Goal: Information Seeking & Learning: Learn about a topic

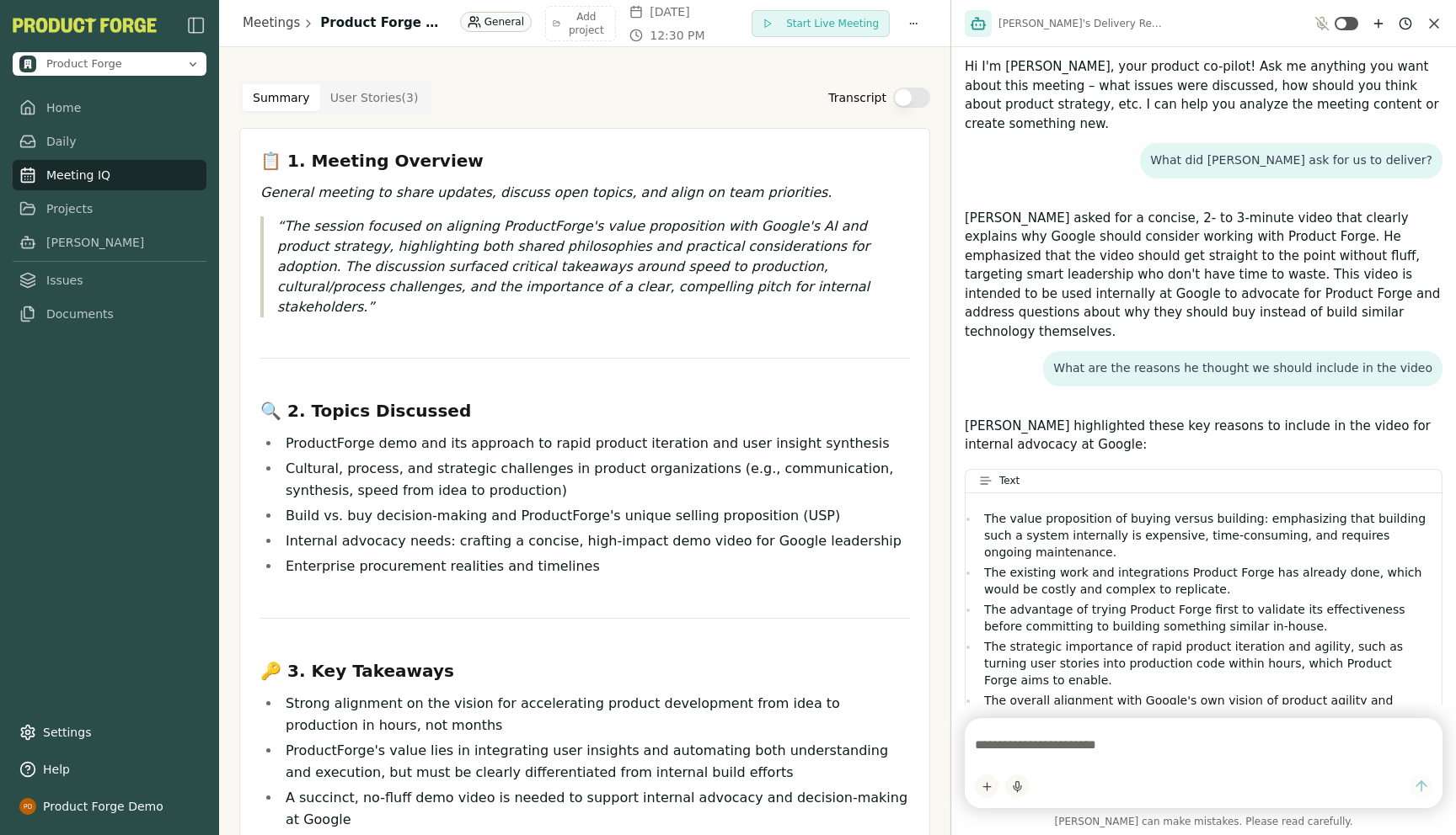
scroll to position [1071, 0]
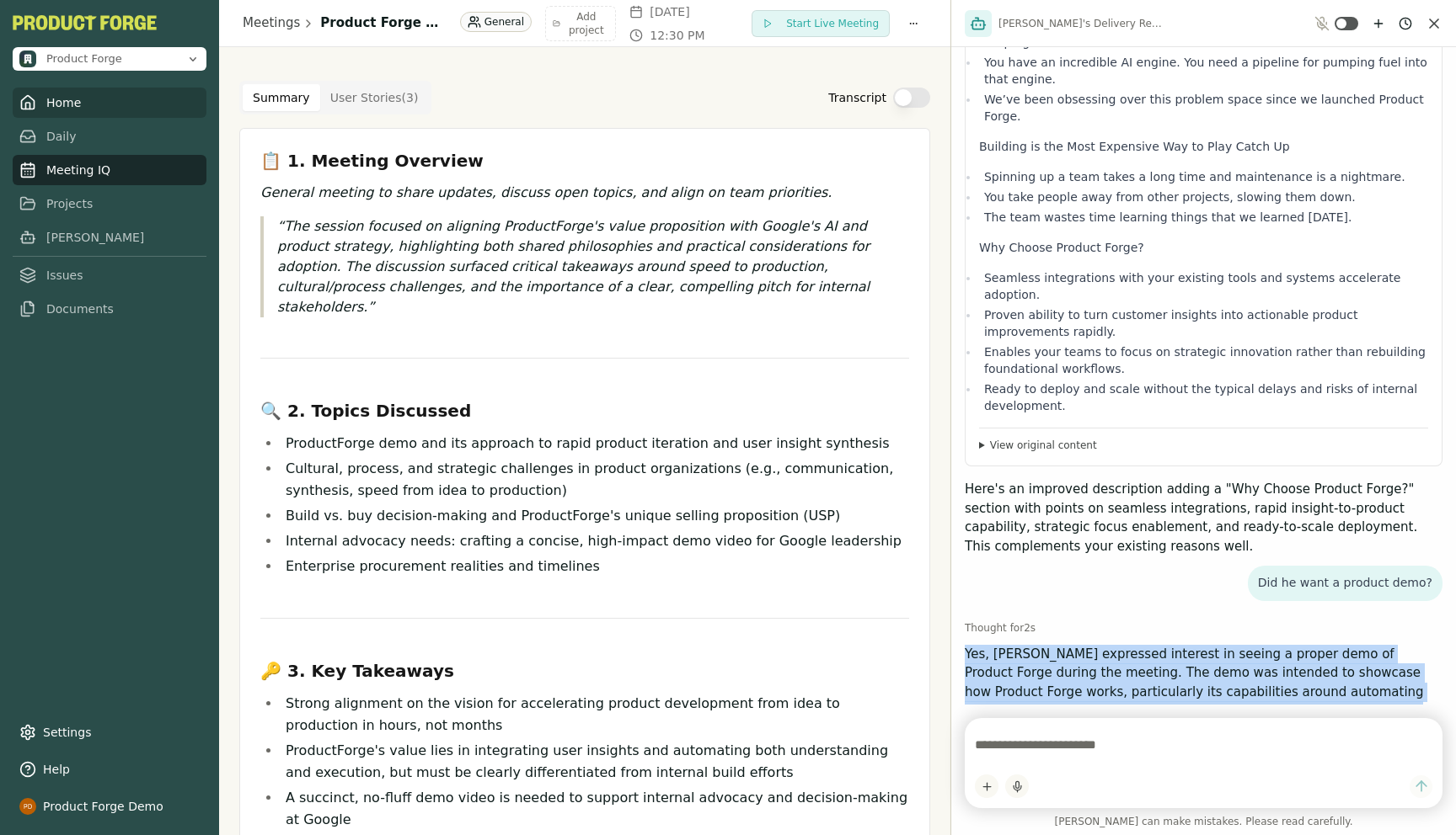
click at [43, 99] on link "Home" at bounding box center [109, 102] width 194 height 31
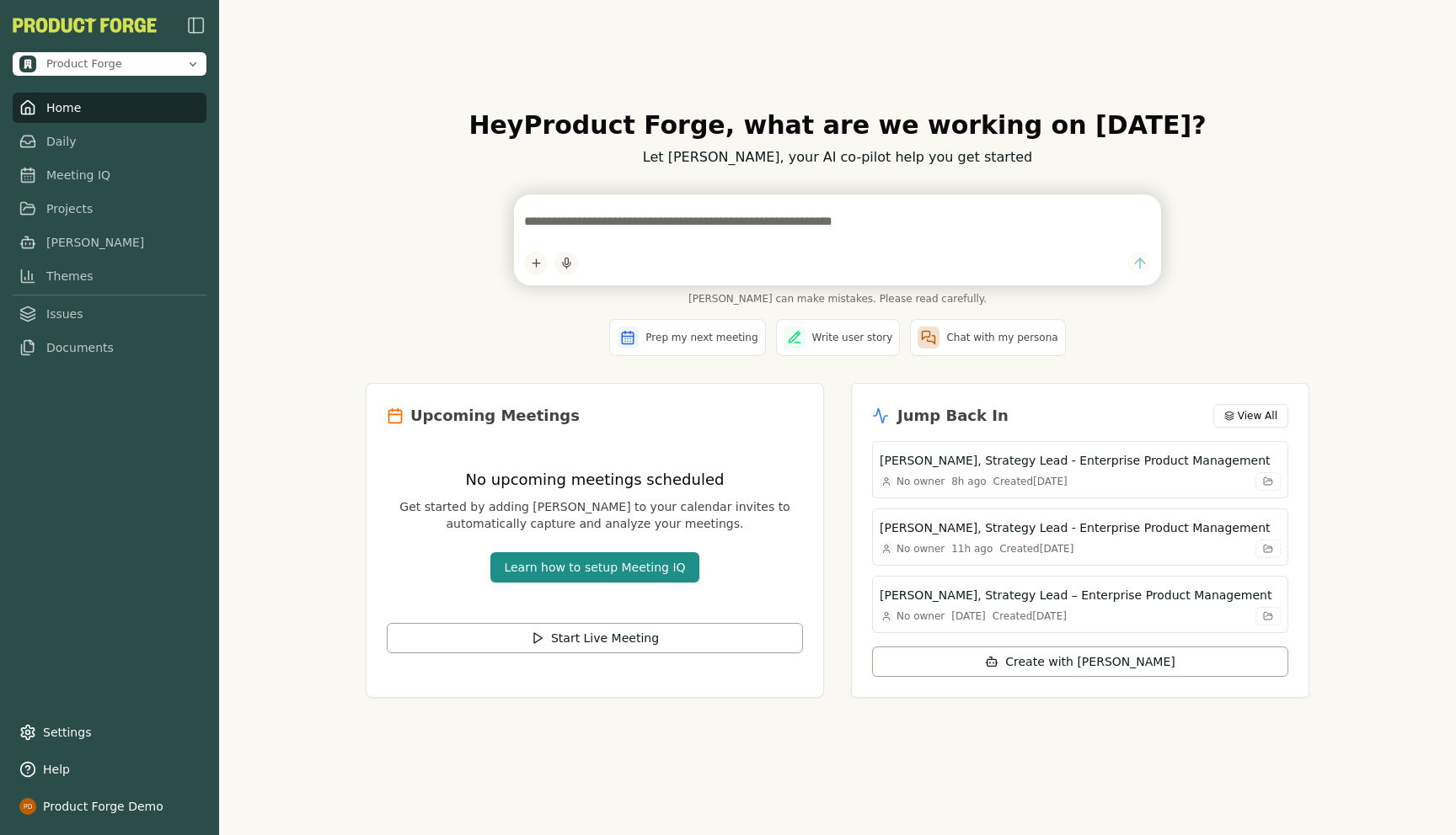
click at [354, 285] on div "Hey Product Forge , what are we working on [DATE]? Let [PERSON_NAME], your AI c…" at bounding box center [837, 417] width 971 height 667
click at [268, 251] on div "Hey Product Forge , what are we working on [DATE]? Let [PERSON_NAME], your AI c…" at bounding box center [837, 417] width 1237 height 835
click at [52, 175] on link "Meeting IQ" at bounding box center [109, 170] width 194 height 31
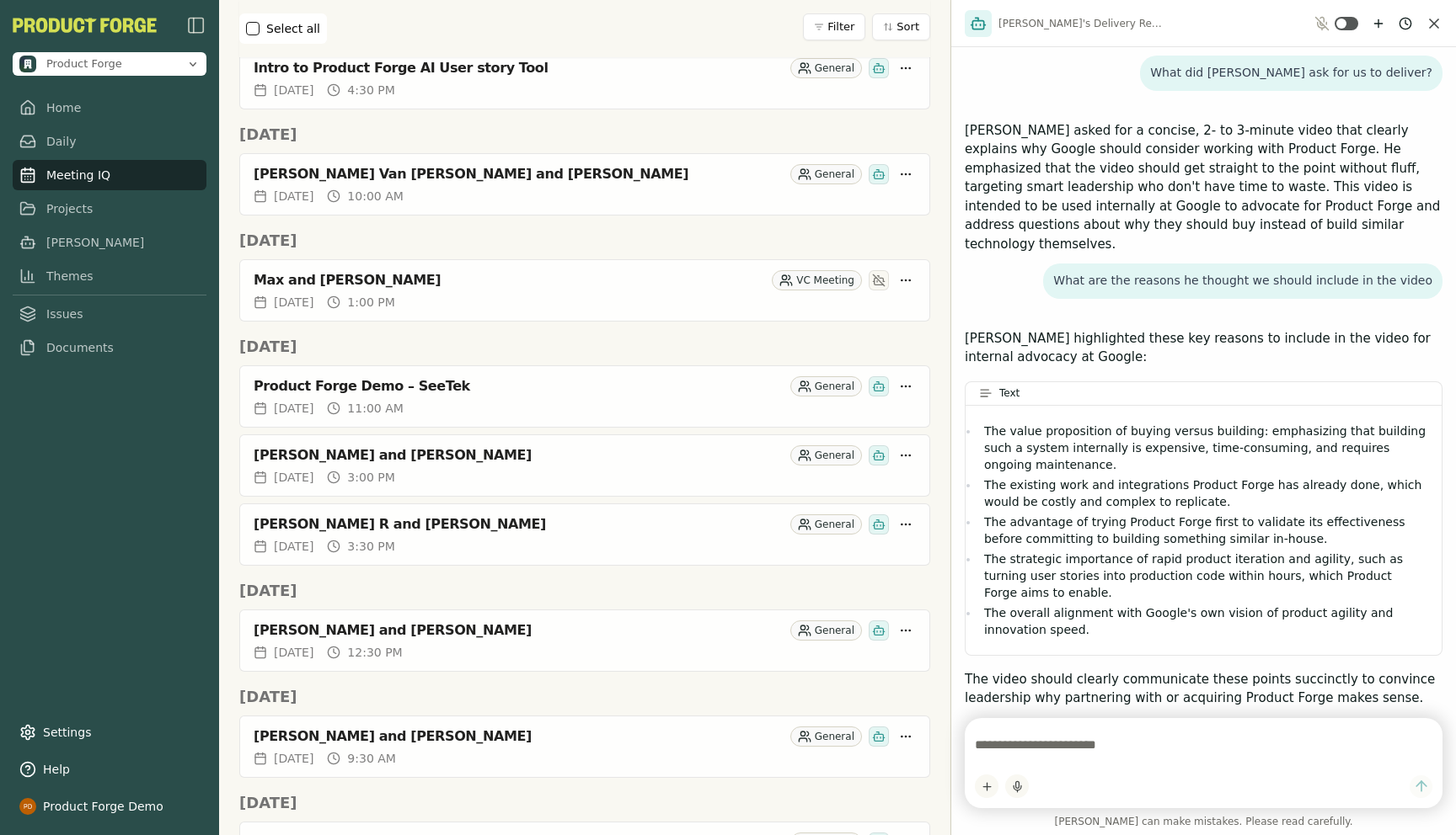
scroll to position [1862, 0]
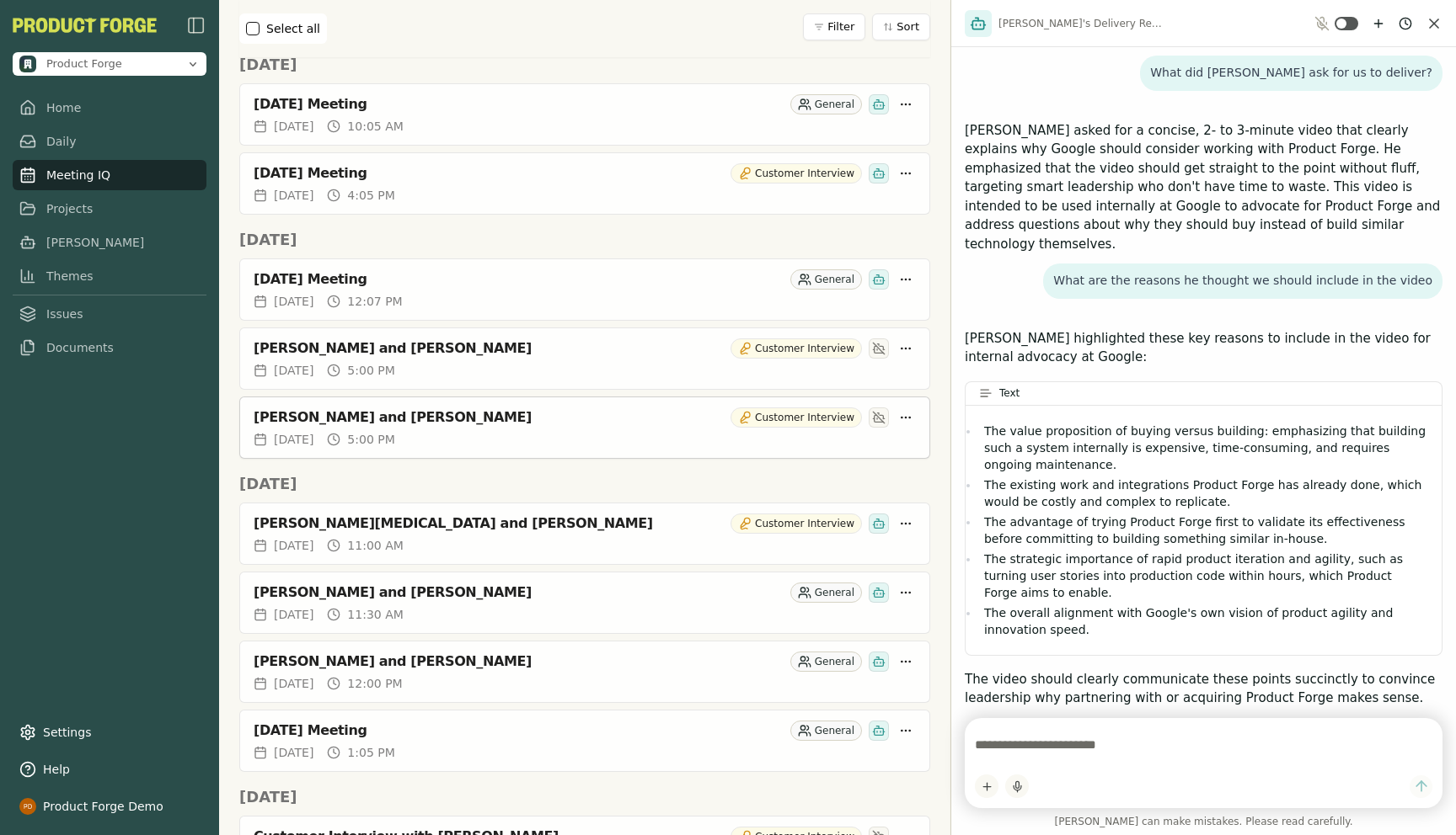
click at [310, 422] on div "[PERSON_NAME] and [PERSON_NAME]" at bounding box center [488, 417] width 470 height 17
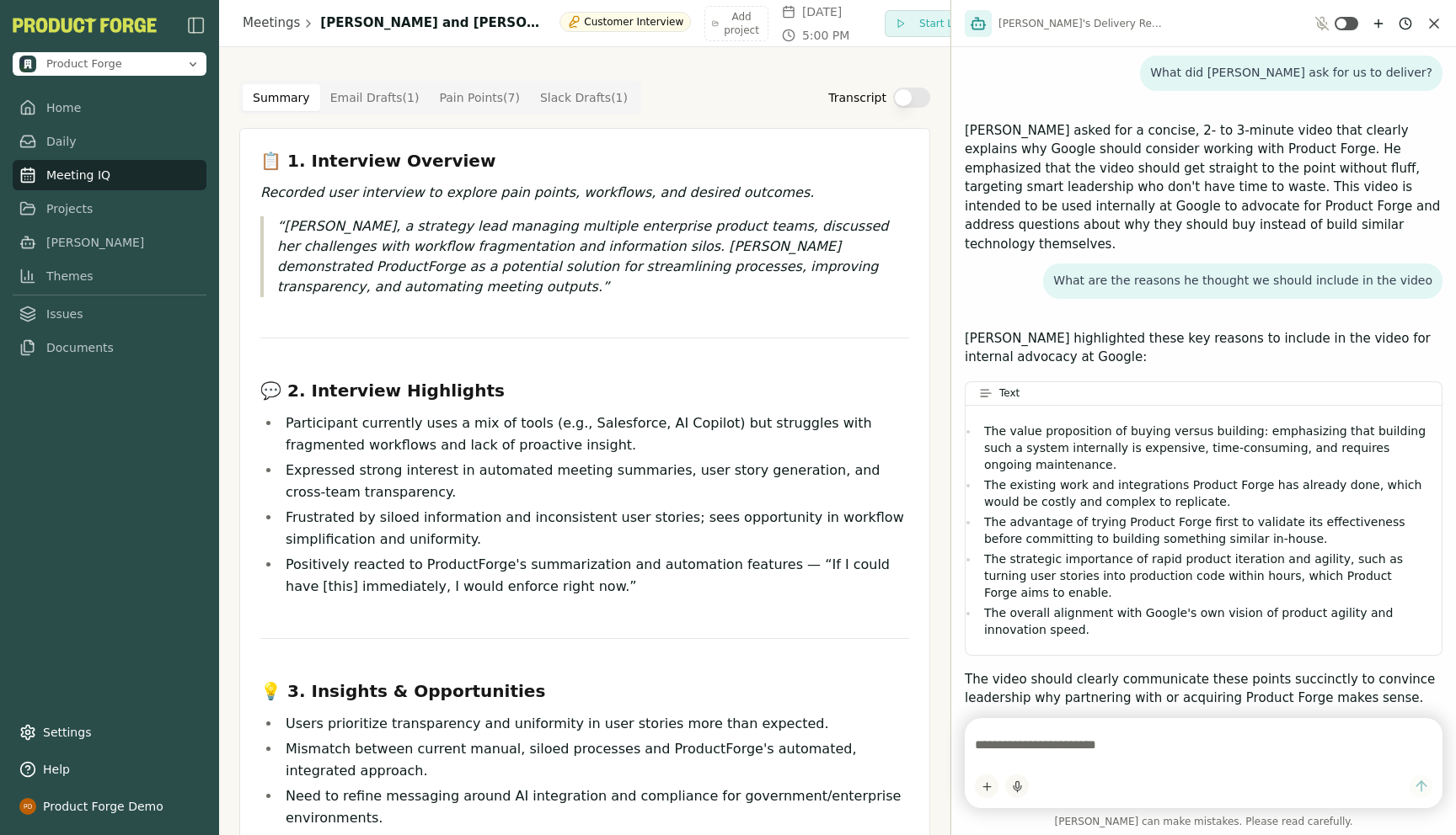
click at [484, 101] on Point "Pain Points ( 7 )" at bounding box center [479, 98] width 101 height 27
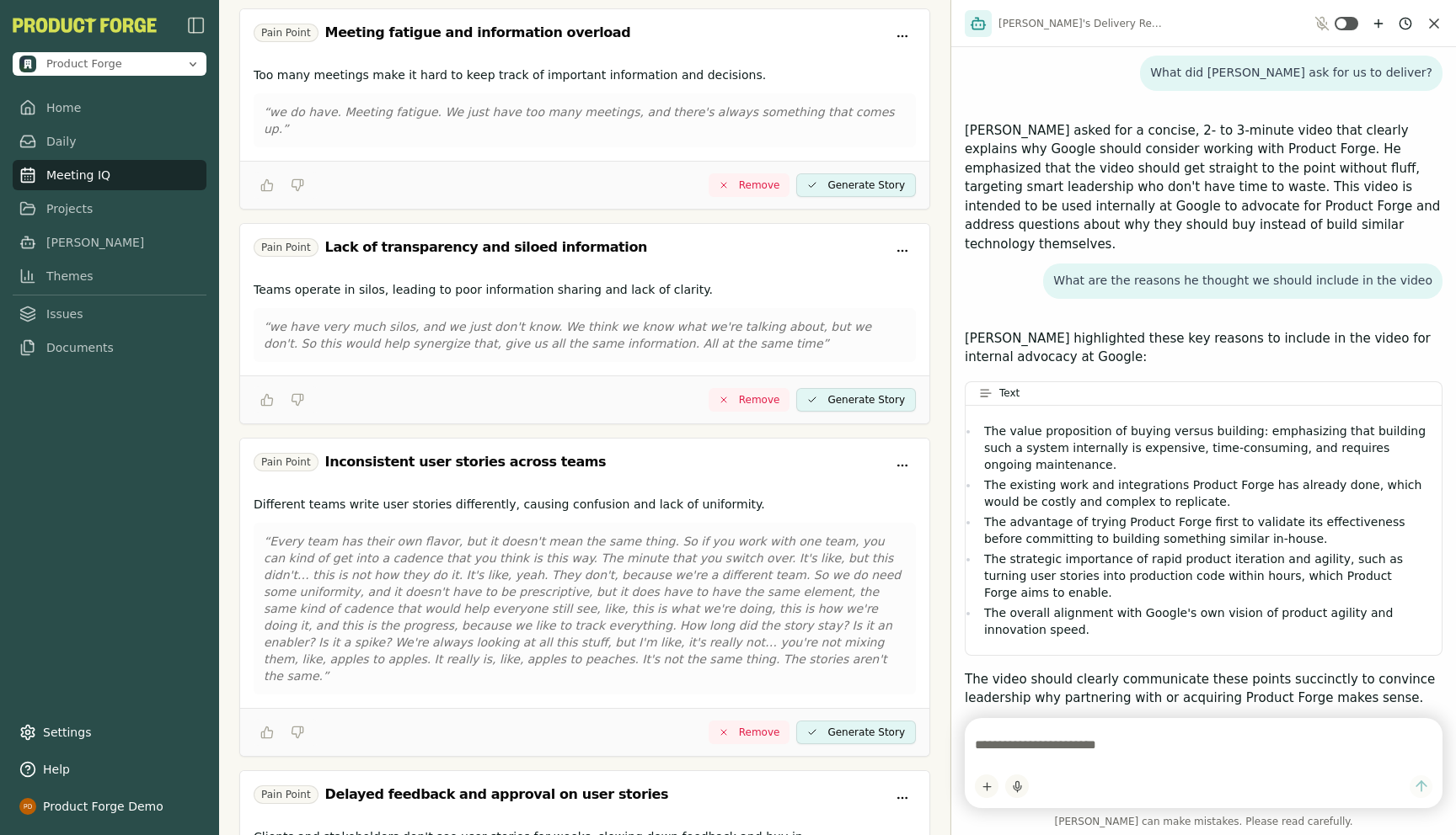
scroll to position [984, 0]
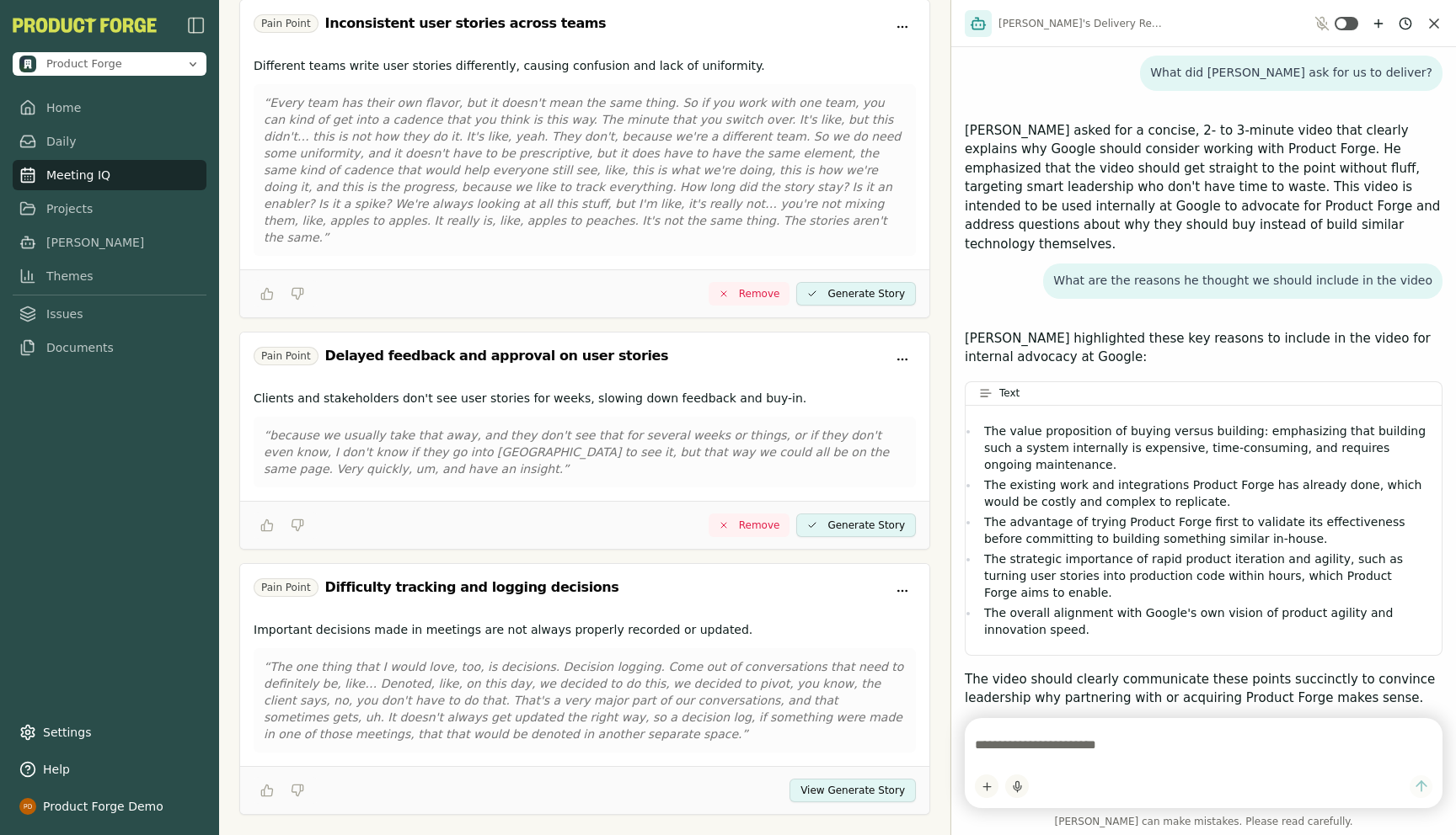
click at [853, 779] on button "View Generate Story" at bounding box center [852, 791] width 127 height 24
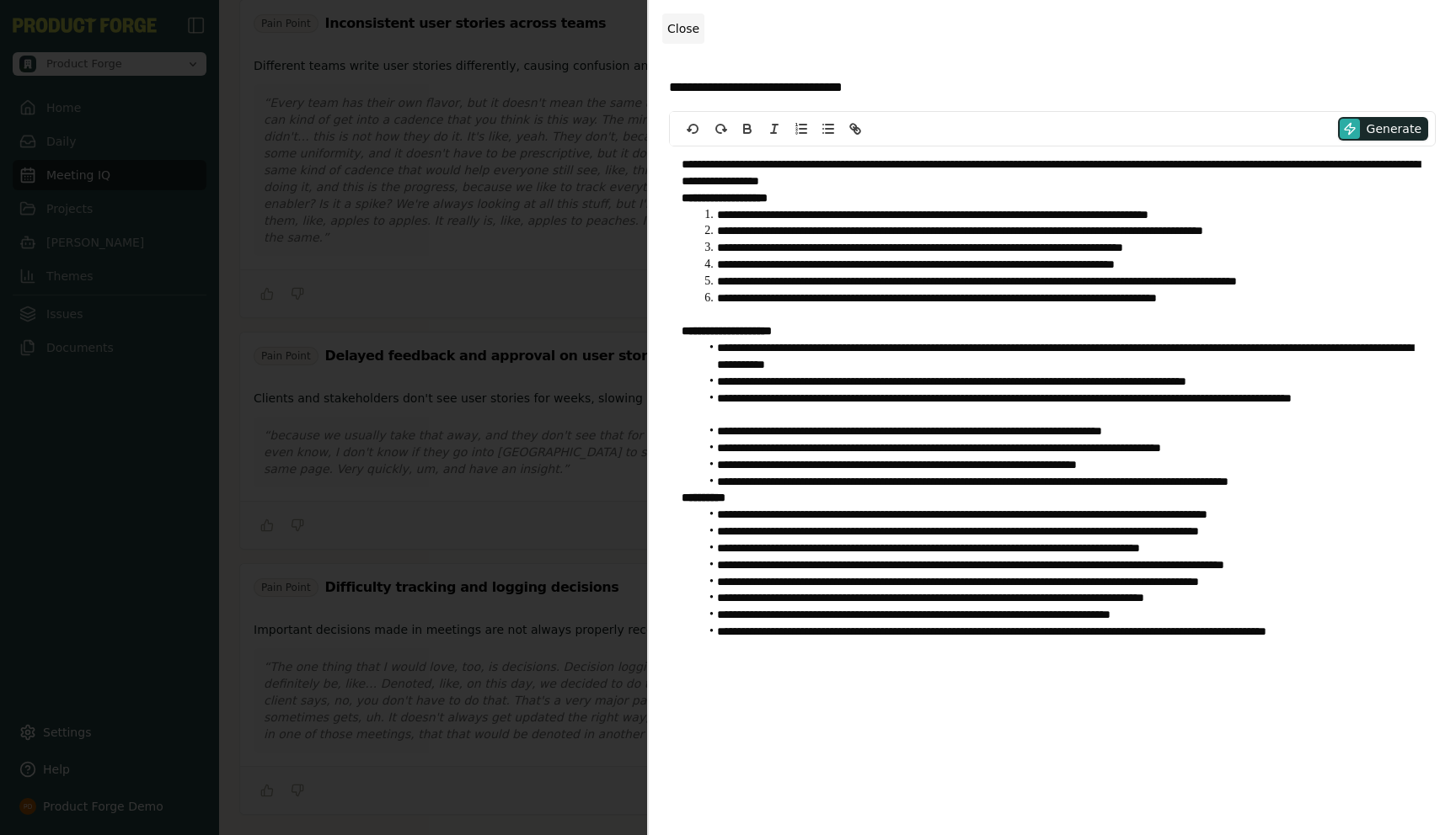
click at [686, 32] on span "Close" at bounding box center [683, 28] width 32 height 13
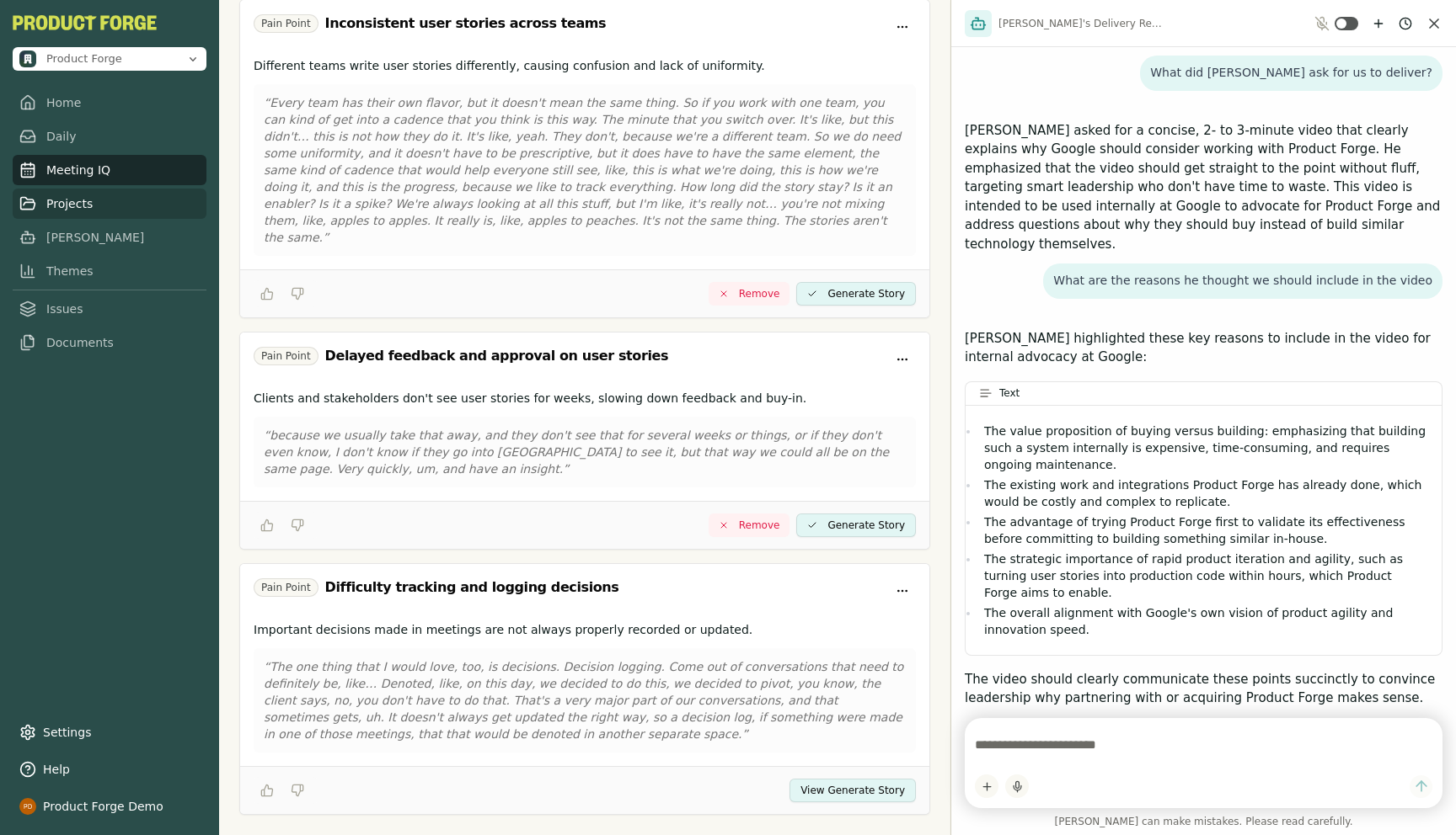
click at [58, 212] on link "Projects" at bounding box center [109, 203] width 194 height 31
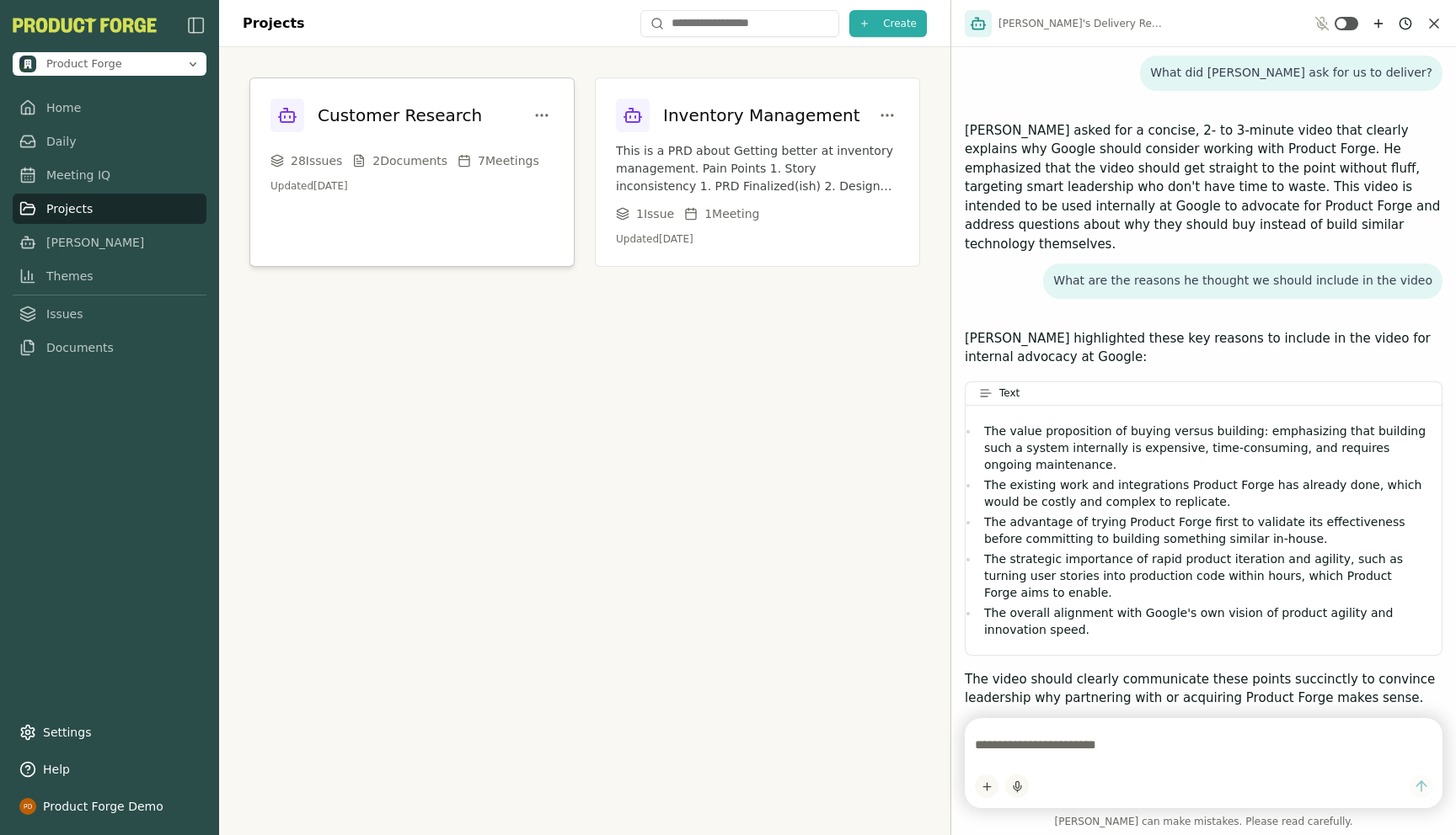
click at [379, 129] on div "Customer Research" at bounding box center [376, 115] width 211 height 34
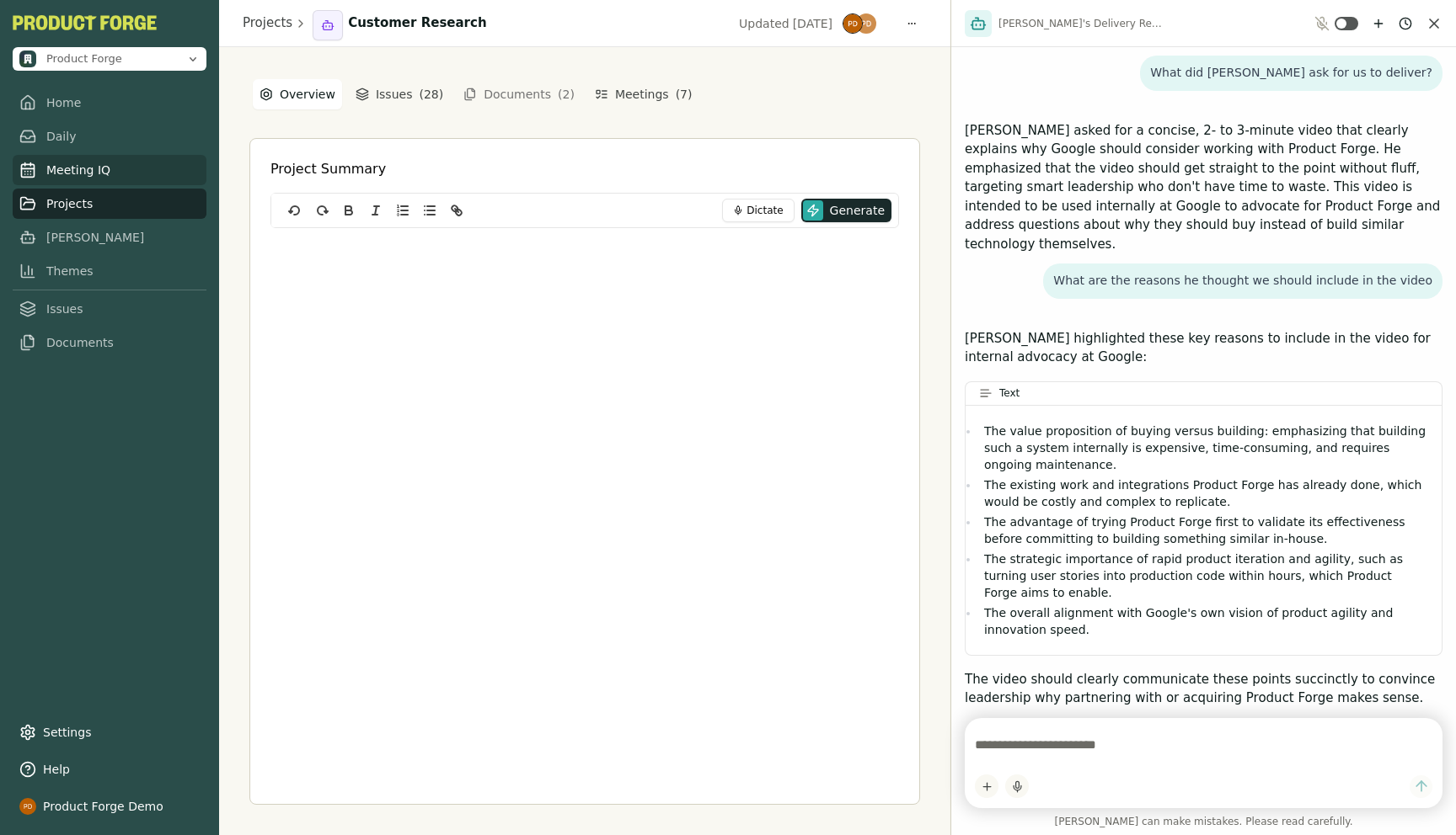
click at [65, 171] on link "Meeting IQ" at bounding box center [109, 170] width 194 height 31
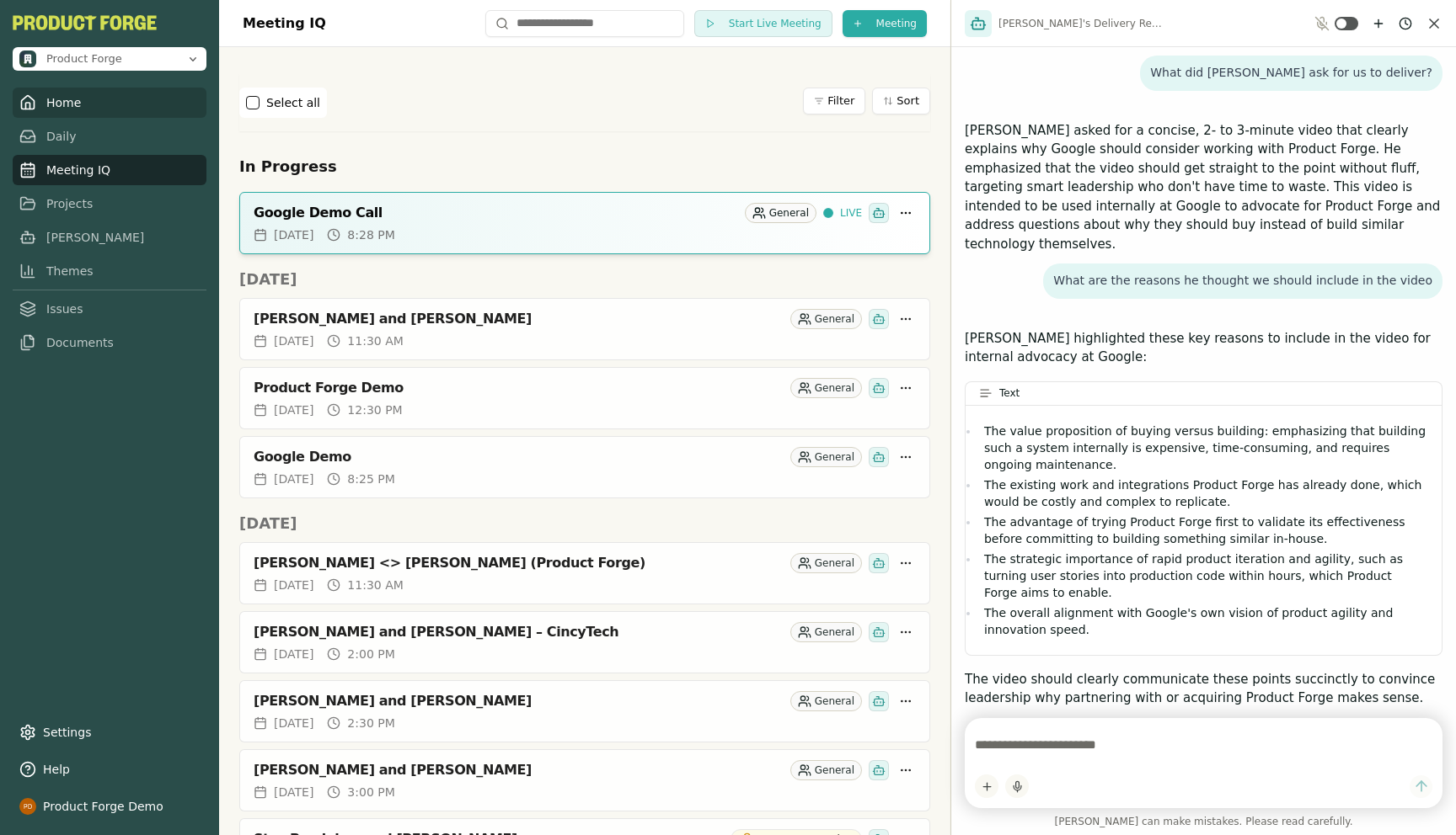
click at [66, 112] on link "Home" at bounding box center [109, 102] width 194 height 31
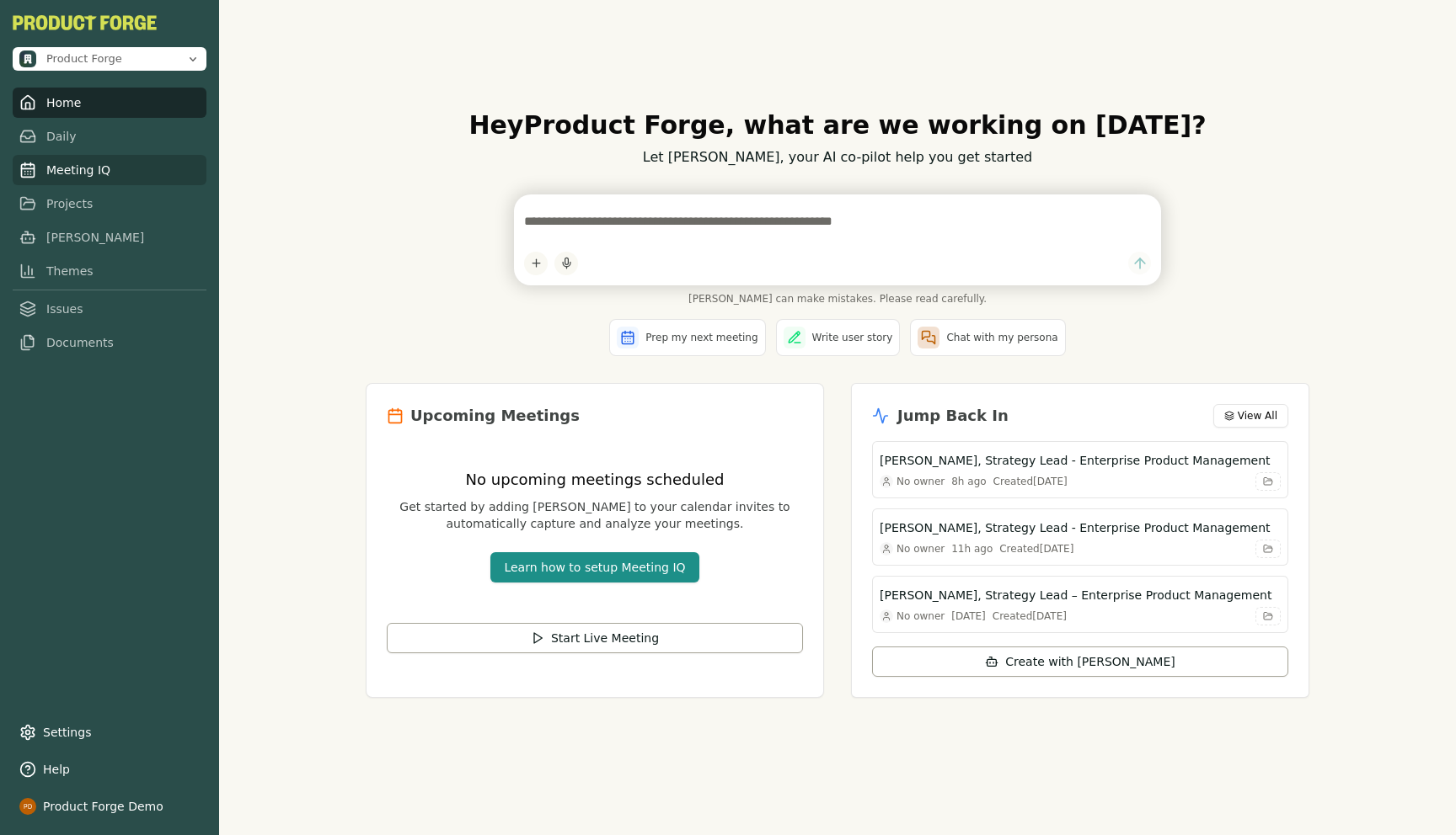
click at [71, 165] on link "Meeting IQ" at bounding box center [109, 170] width 194 height 31
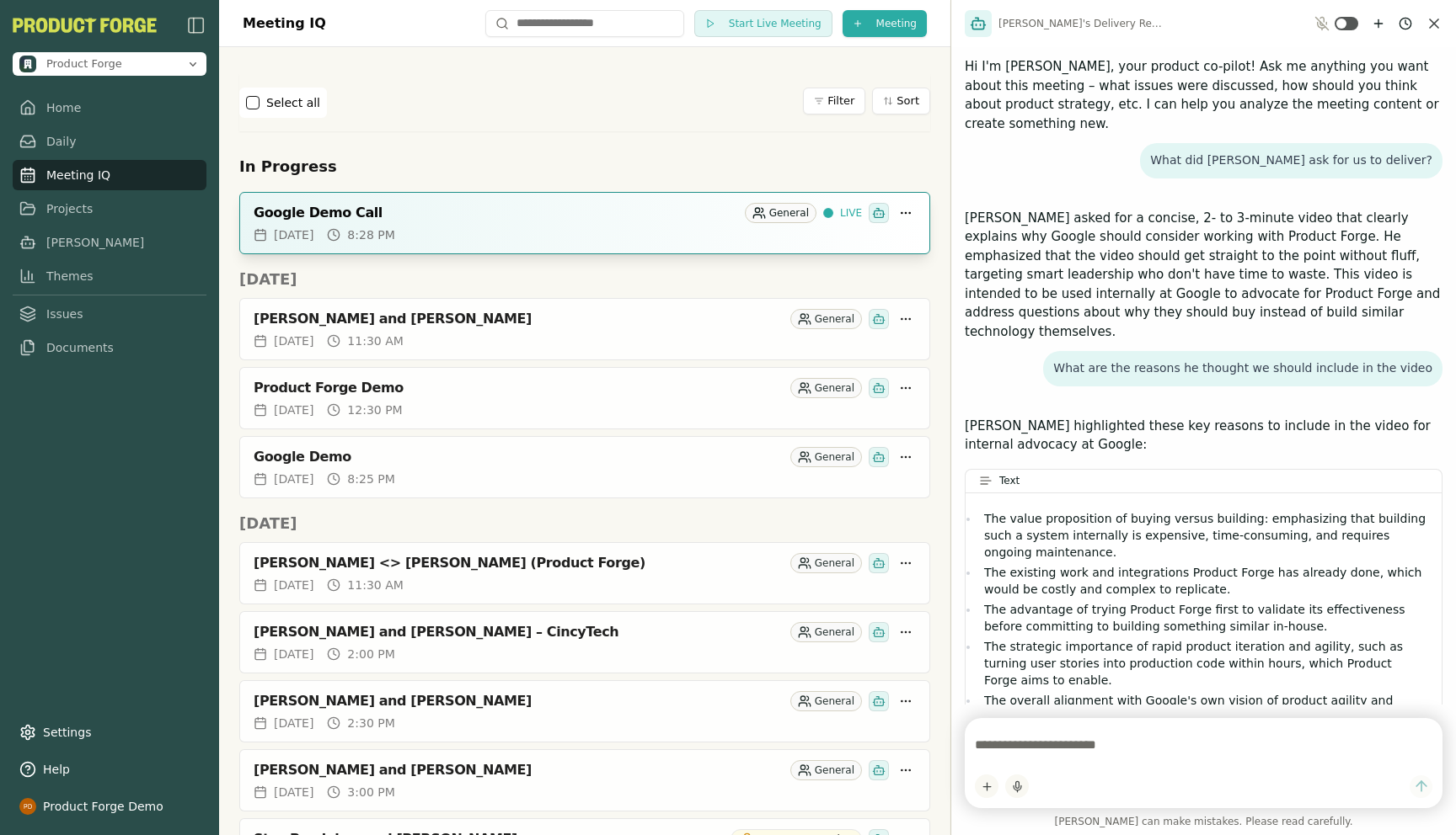
scroll to position [87, 0]
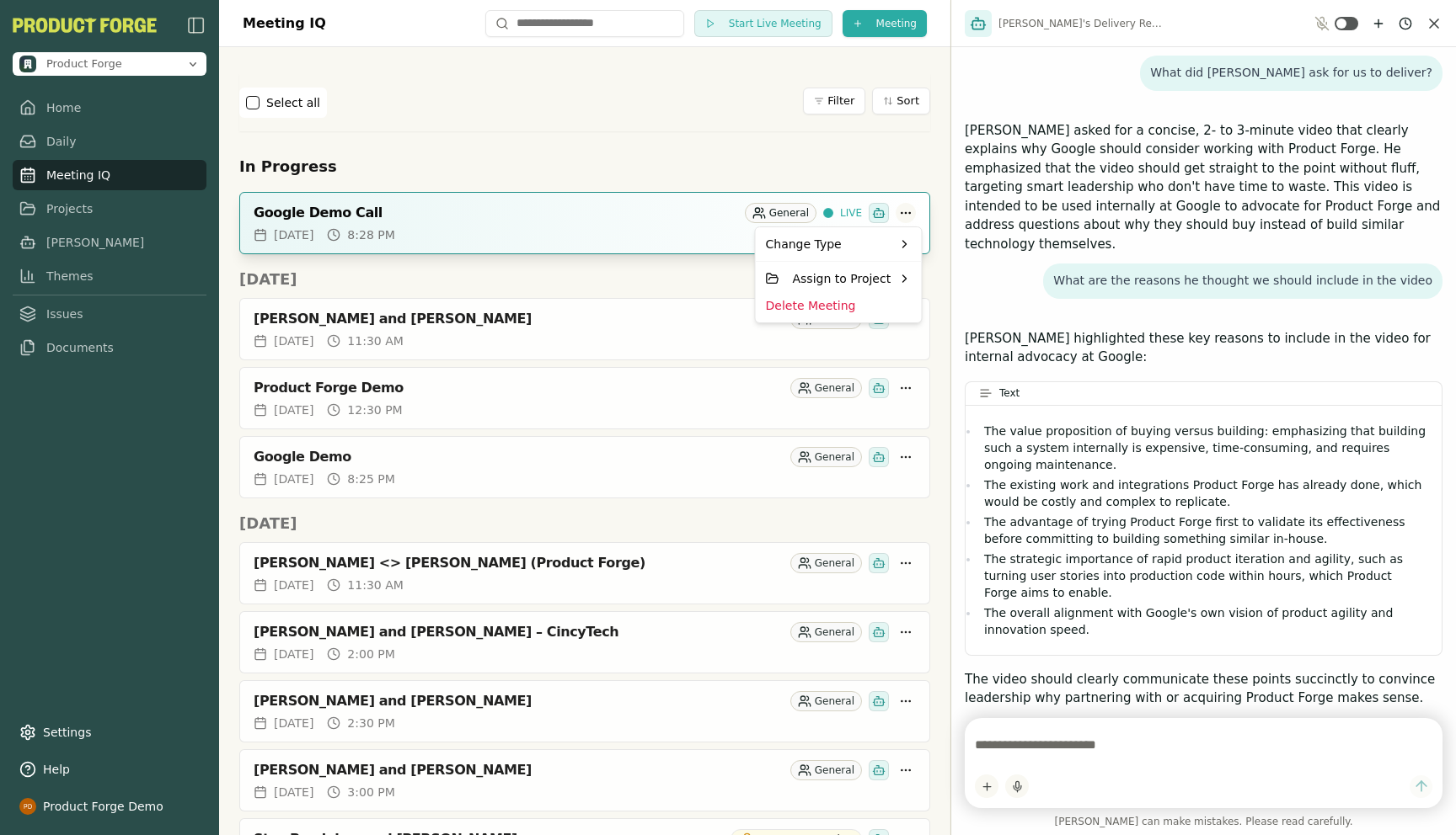
click at [905, 214] on html "Product Forge Home Daily Meeting IQ Projects [PERSON_NAME] Themes Issues Docume…" at bounding box center [728, 417] width 1456 height 835
click at [722, 155] on html "Product Forge Home Daily Meeting IQ Projects [PERSON_NAME] Themes Issues Docume…" at bounding box center [728, 417] width 1456 height 835
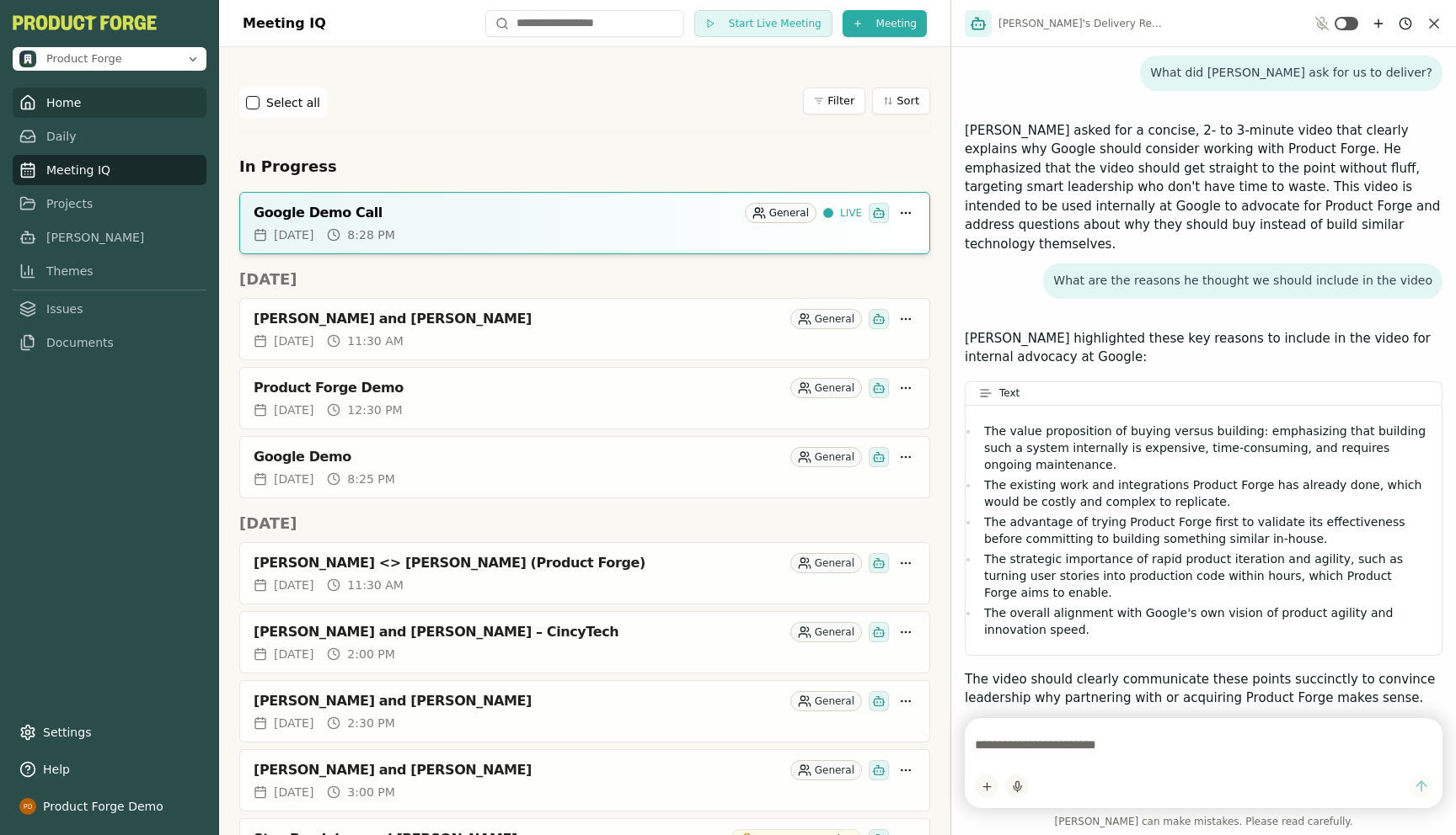
click at [61, 107] on link "Home" at bounding box center [109, 102] width 194 height 31
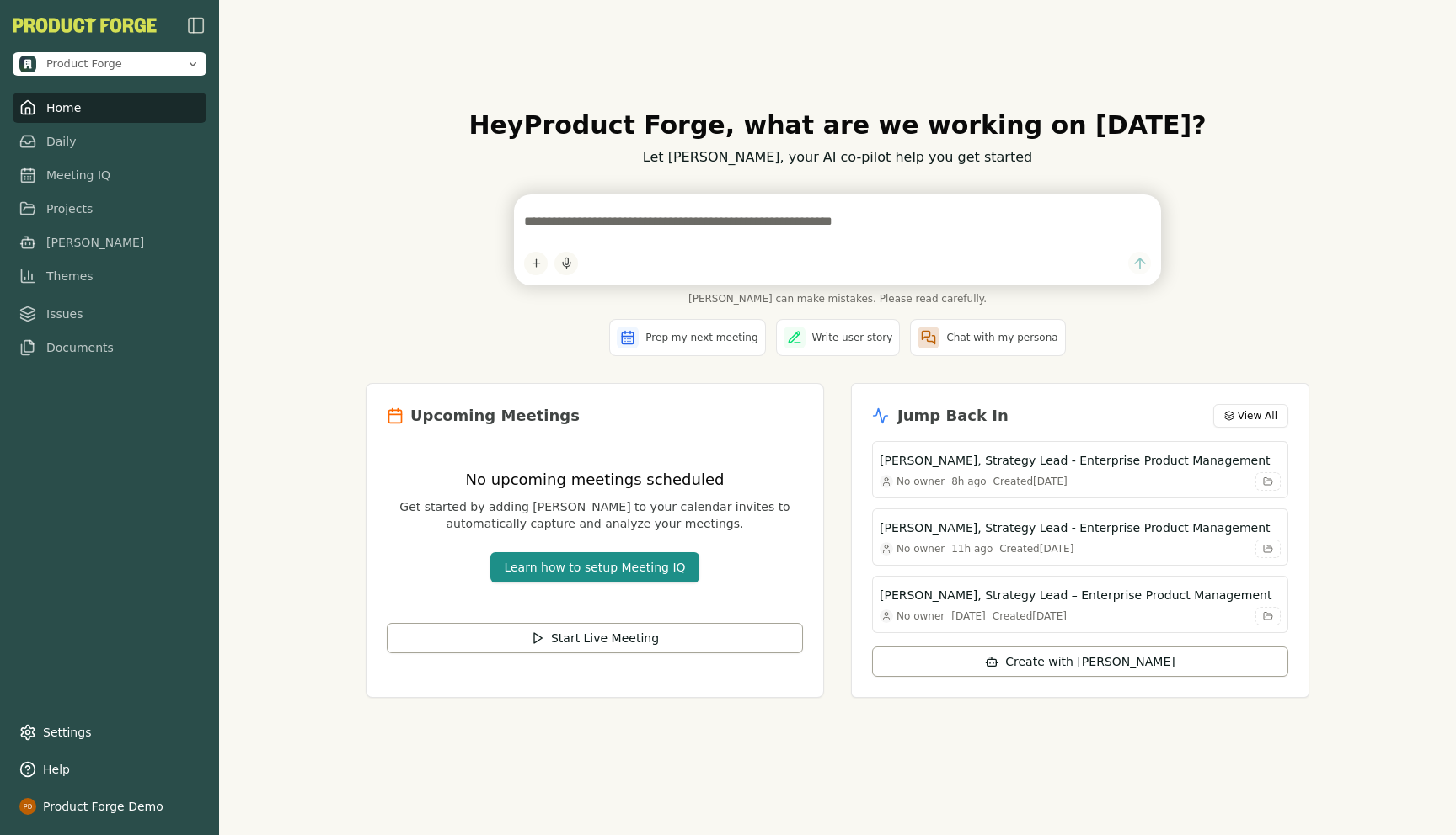
click at [356, 243] on div "Hey Product Forge , what are we working on [DATE]? Let [PERSON_NAME], your AI c…" at bounding box center [837, 417] width 971 height 667
click at [52, 211] on link "Projects" at bounding box center [109, 203] width 194 height 31
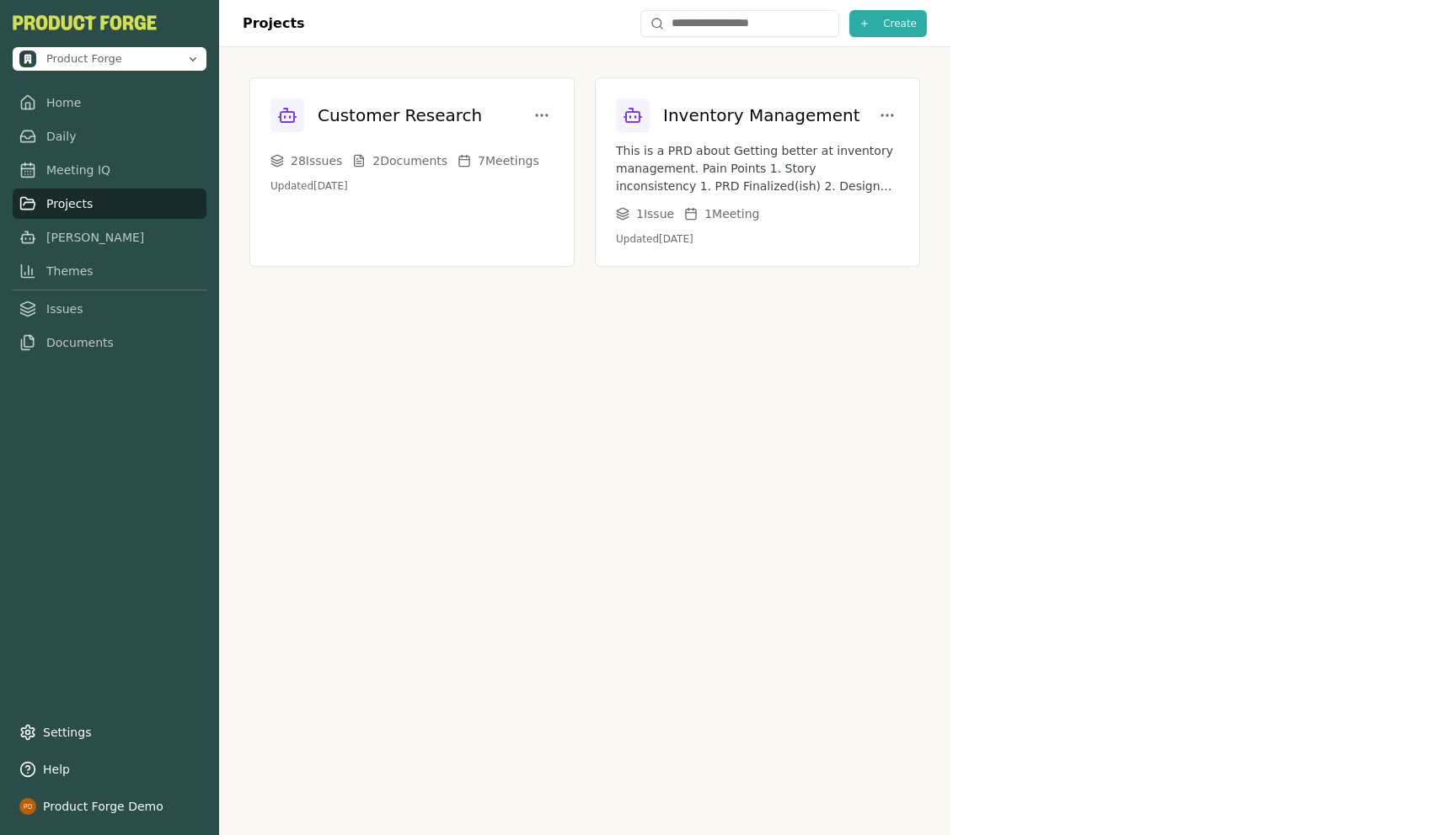
scroll to position [87, 0]
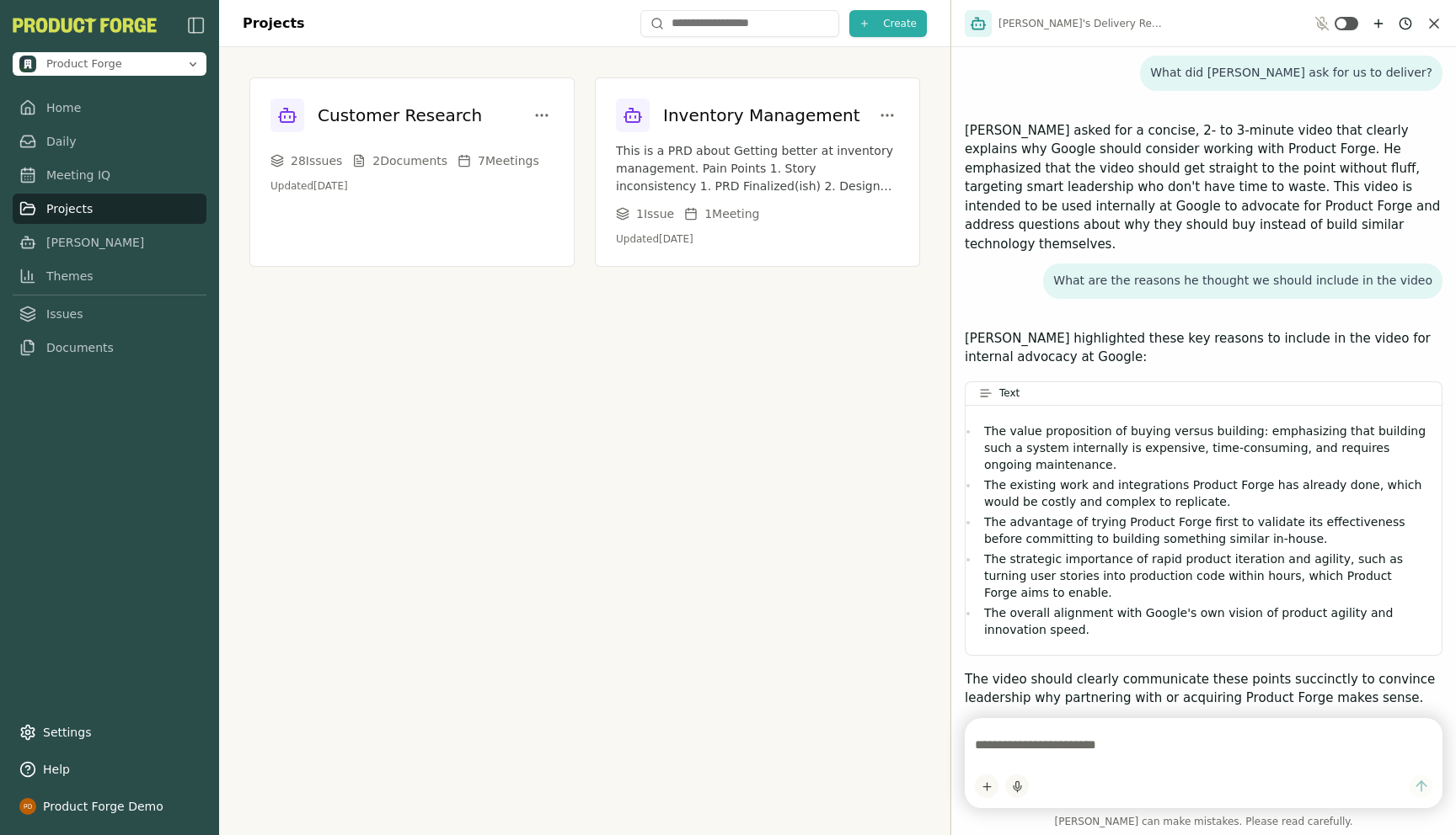
click at [383, 369] on div "Projects Create Customer Research 28 Issue s 2 Document s 7 Meeting s Updated […" at bounding box center [585, 417] width 731 height 835
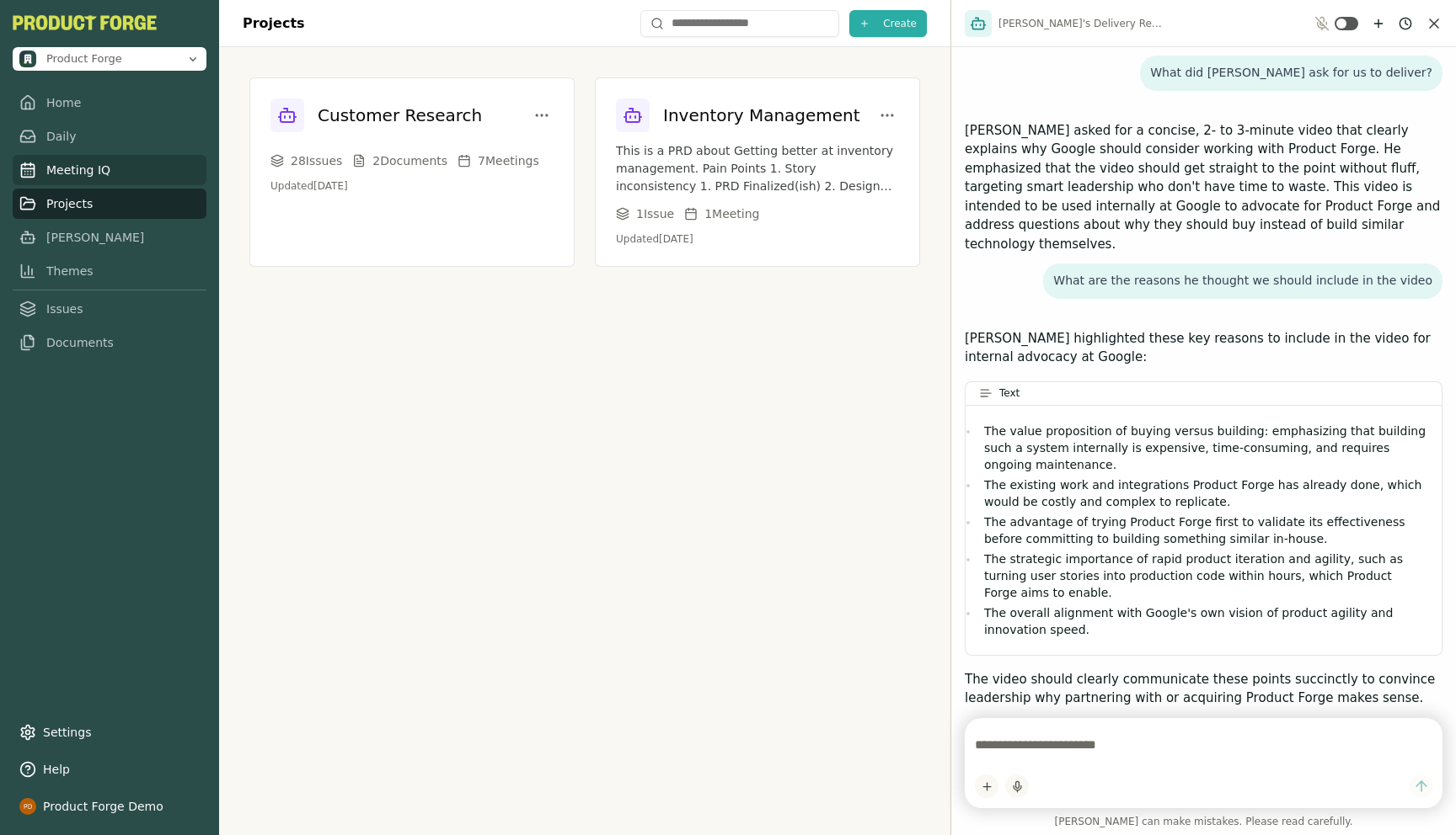
click at [62, 175] on link "Meeting IQ" at bounding box center [109, 170] width 194 height 31
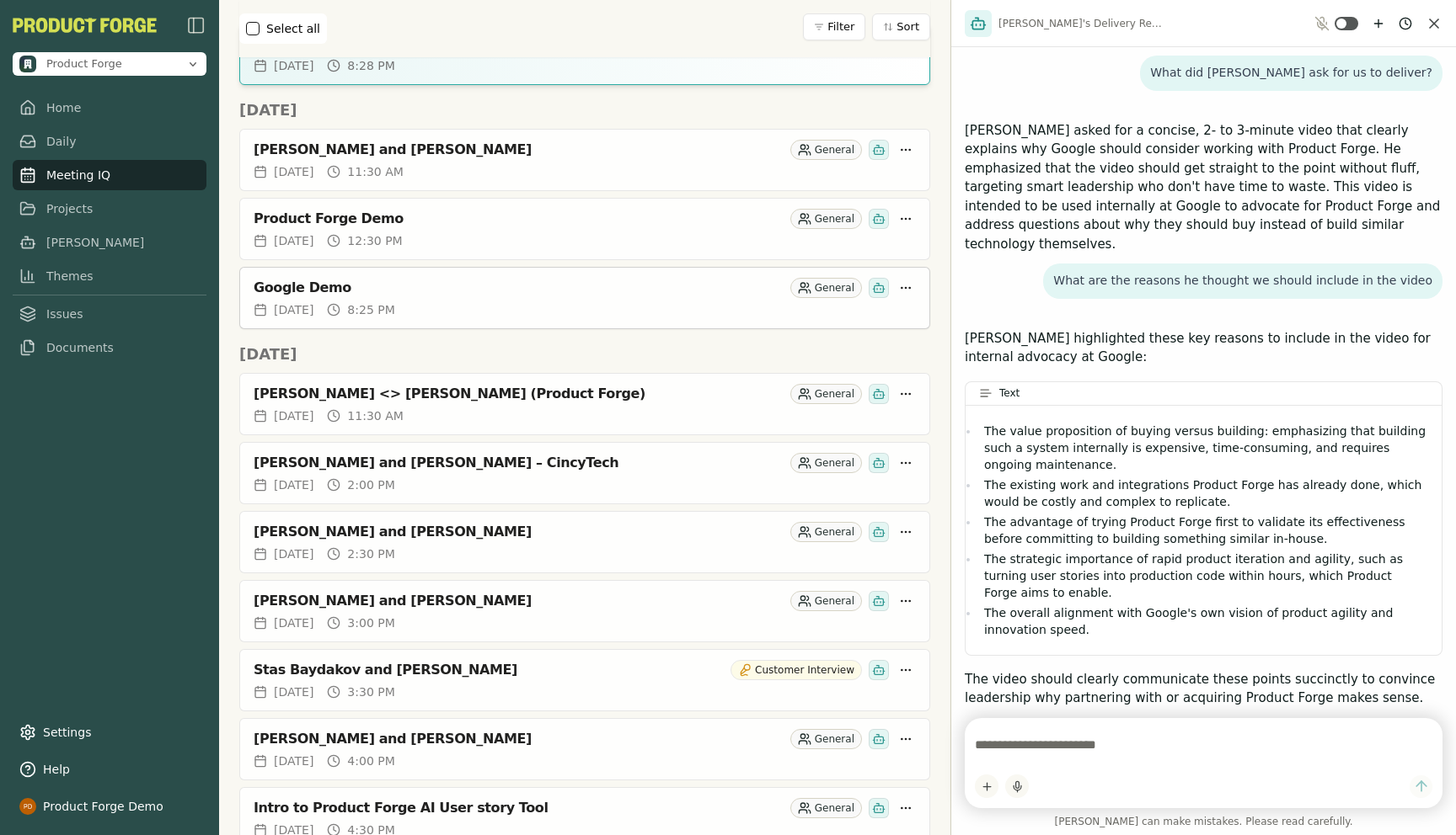
scroll to position [1862, 0]
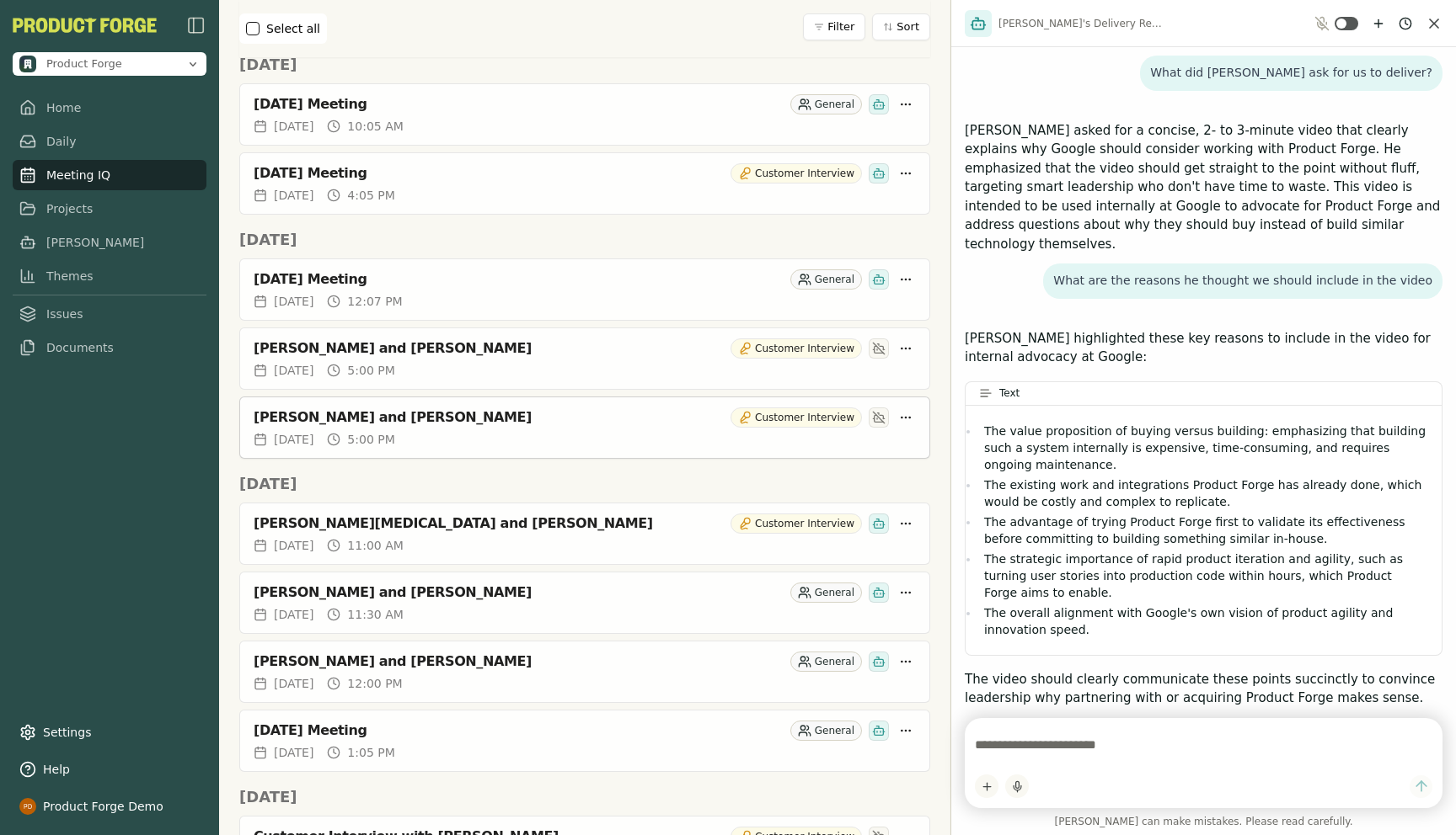
click at [314, 422] on div "[PERSON_NAME] and [PERSON_NAME]" at bounding box center [488, 417] width 470 height 17
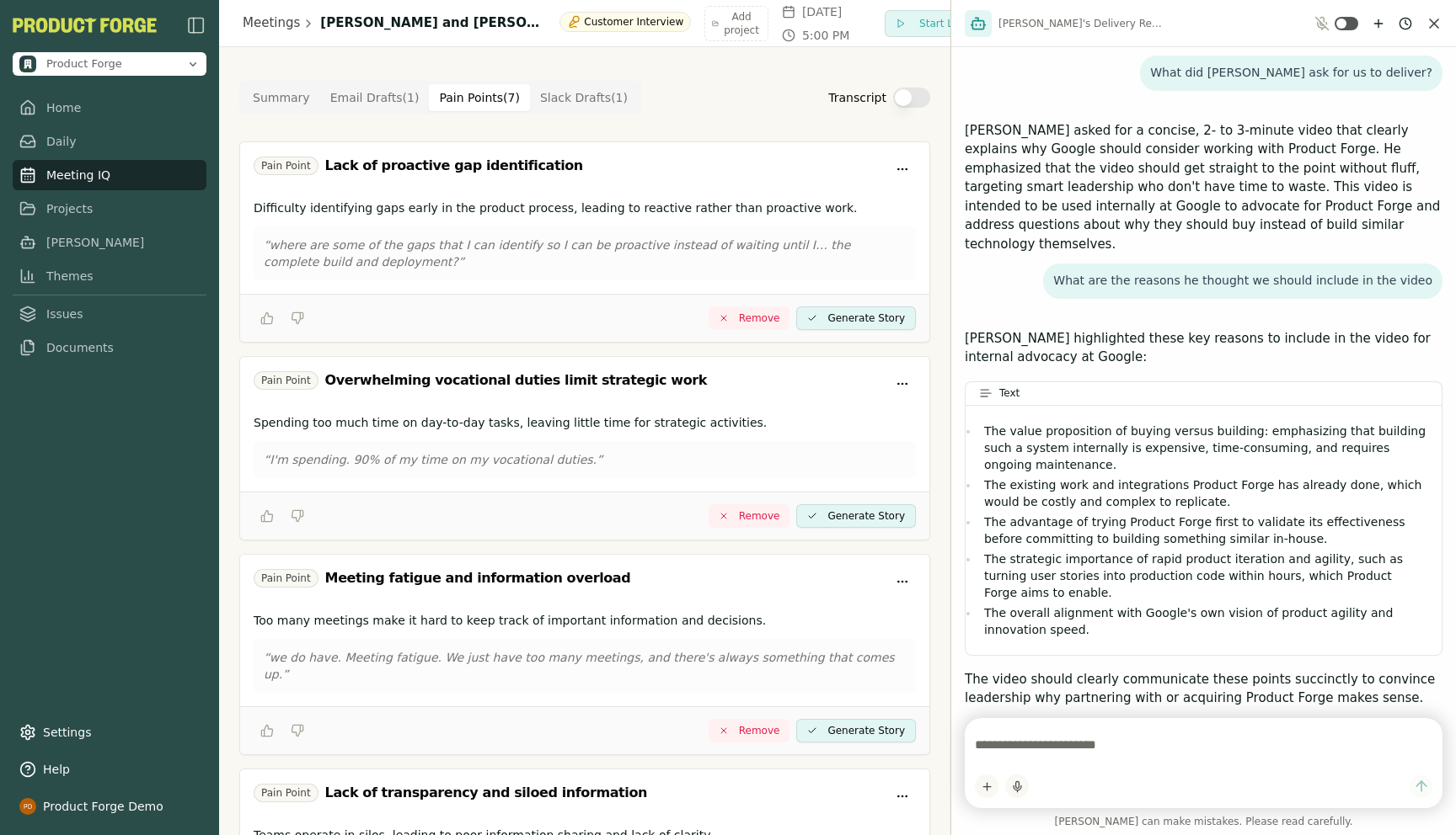
click at [466, 106] on Point "Pain Points ( 7 )" at bounding box center [479, 98] width 101 height 27
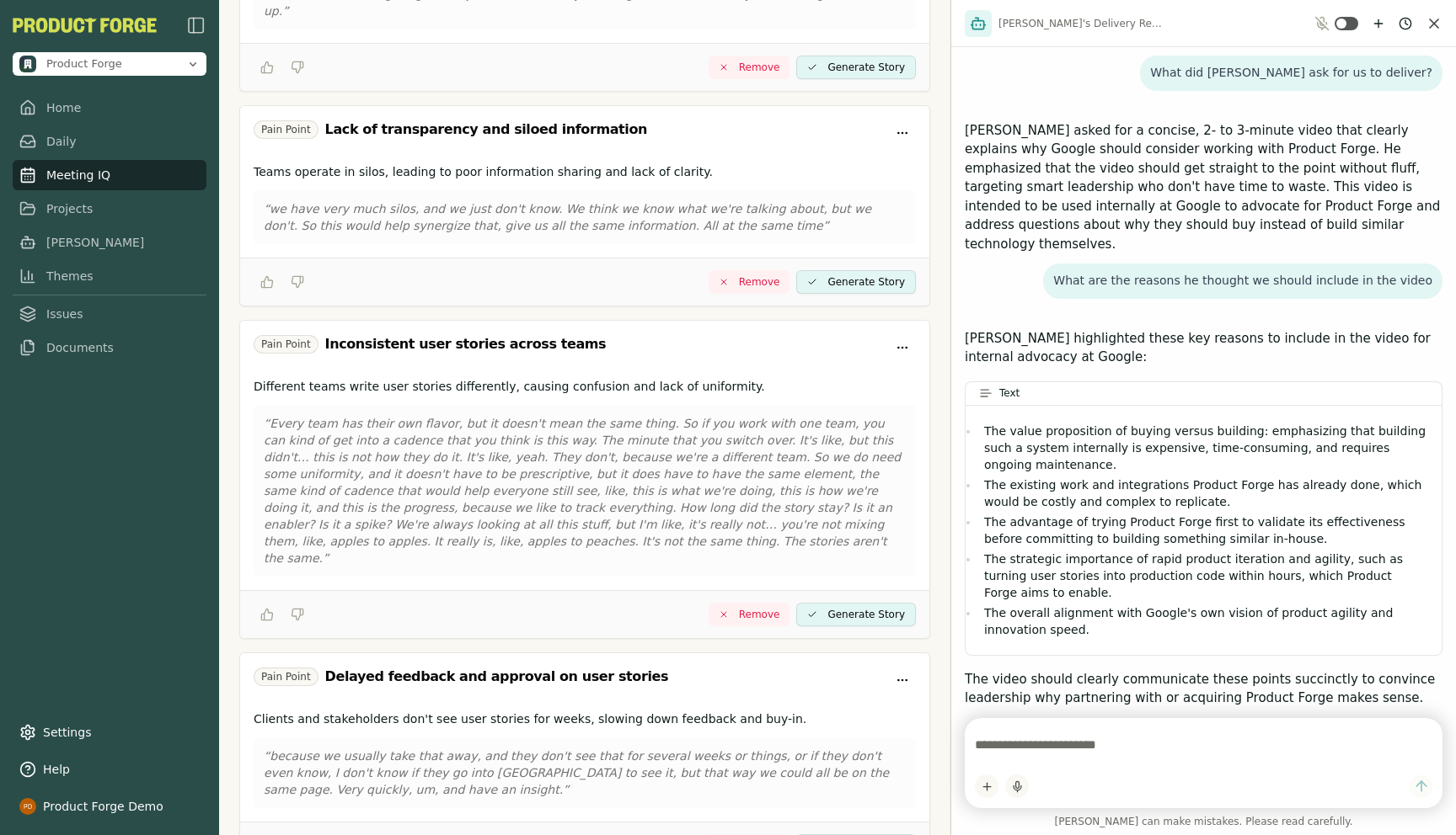
scroll to position [984, 0]
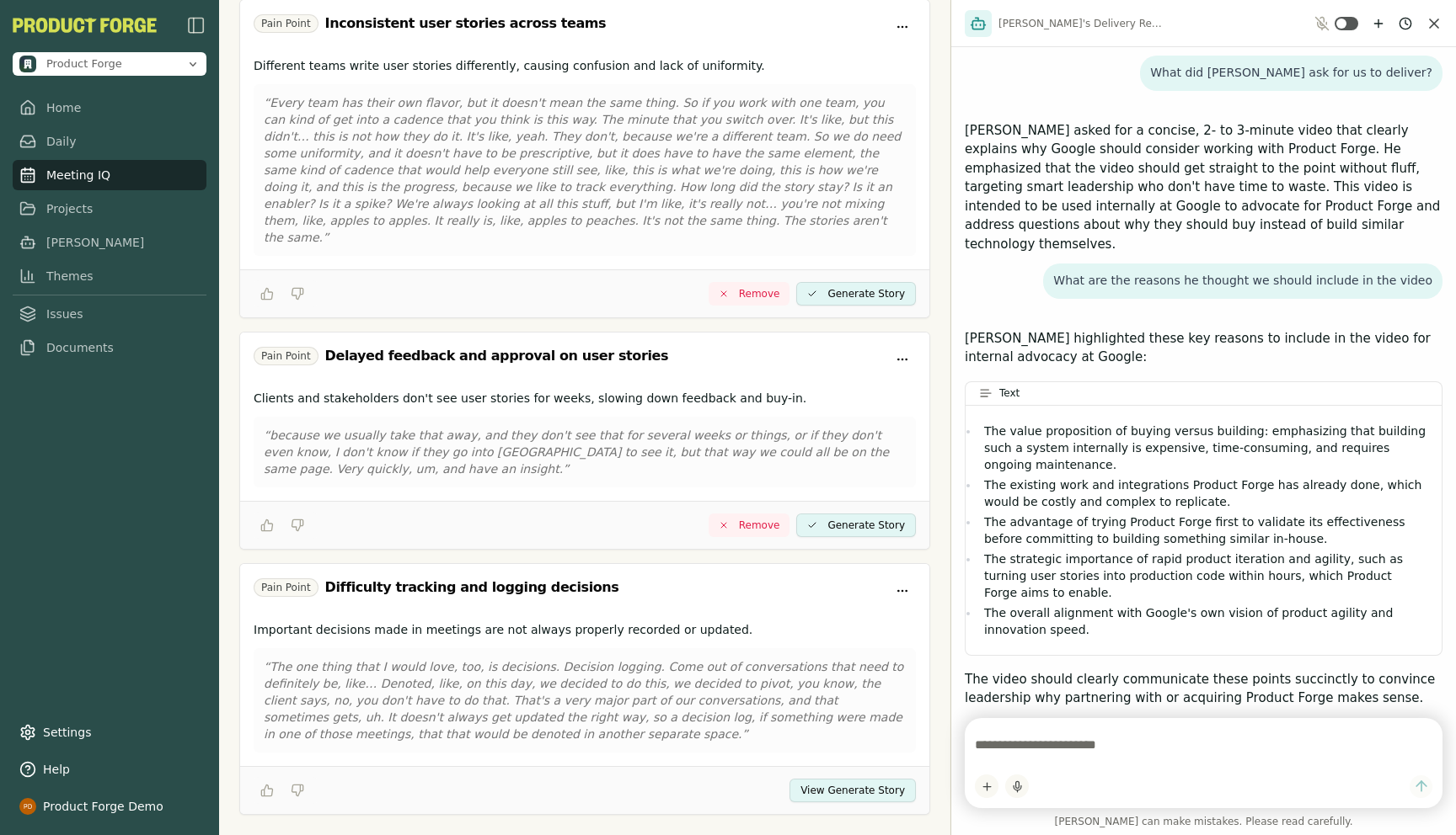
click at [851, 779] on button "View Generate Story" at bounding box center [852, 791] width 127 height 24
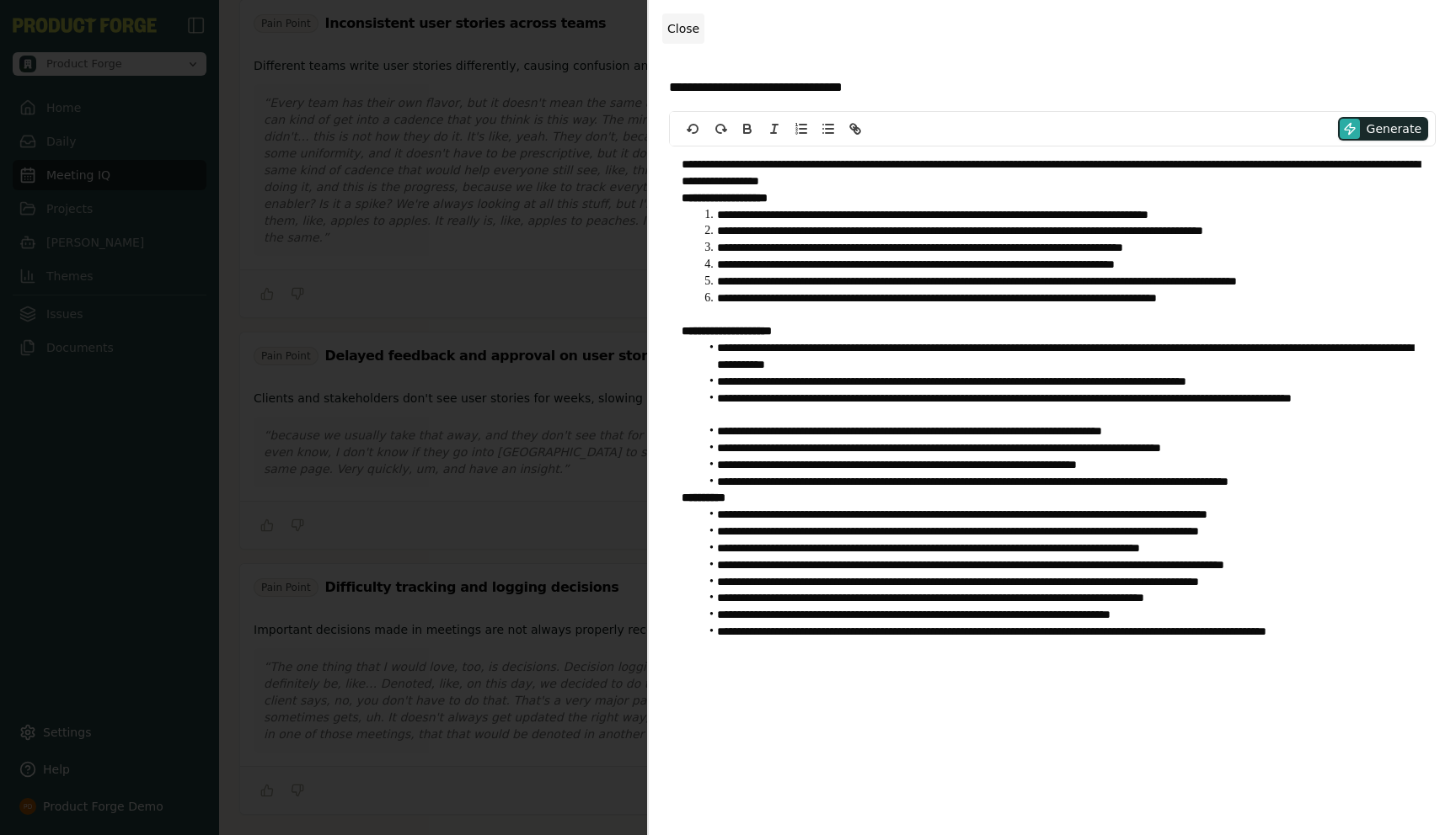
click at [684, 27] on span "Close" at bounding box center [683, 28] width 32 height 13
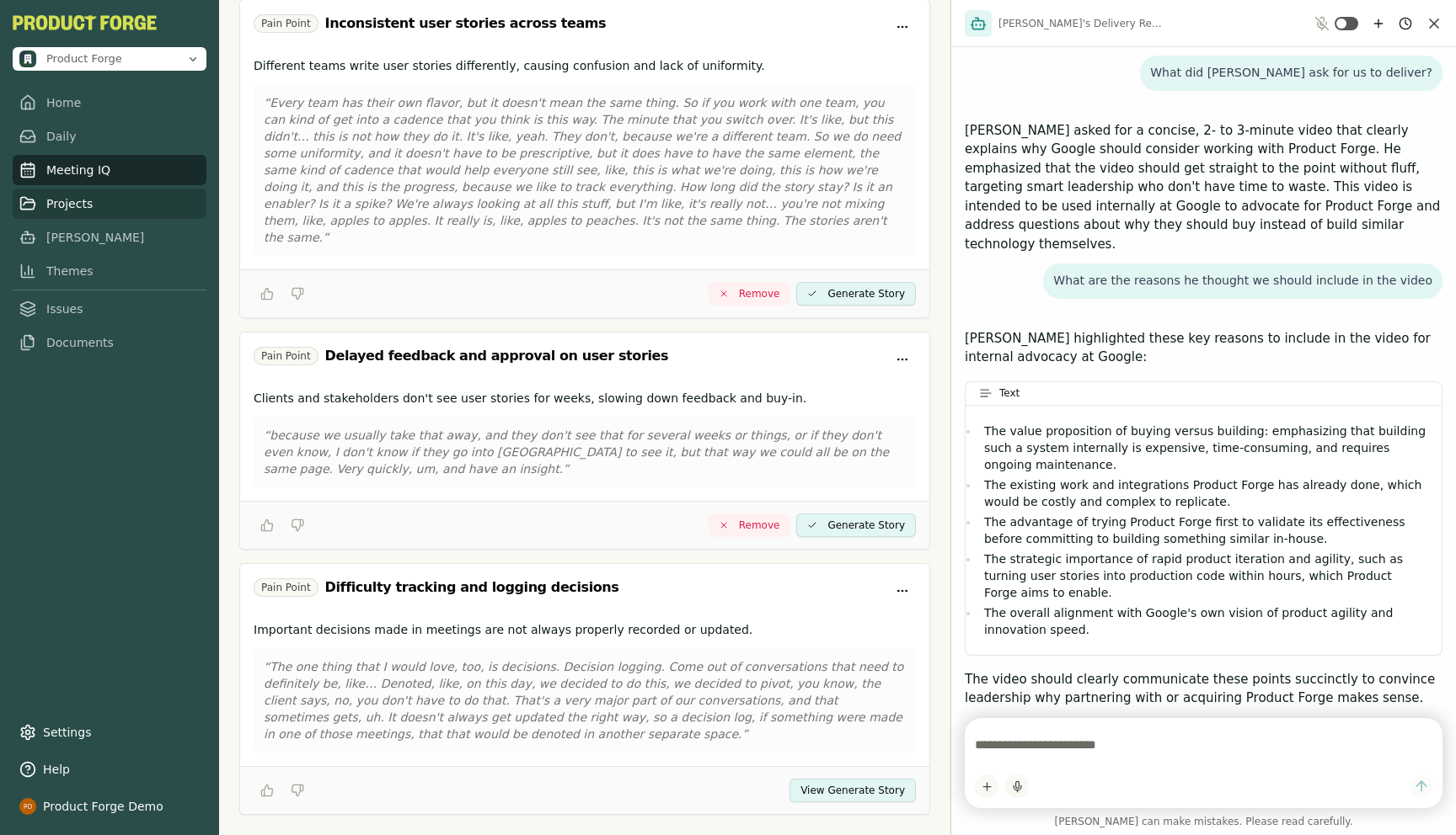
click at [66, 209] on link "Projects" at bounding box center [109, 203] width 194 height 31
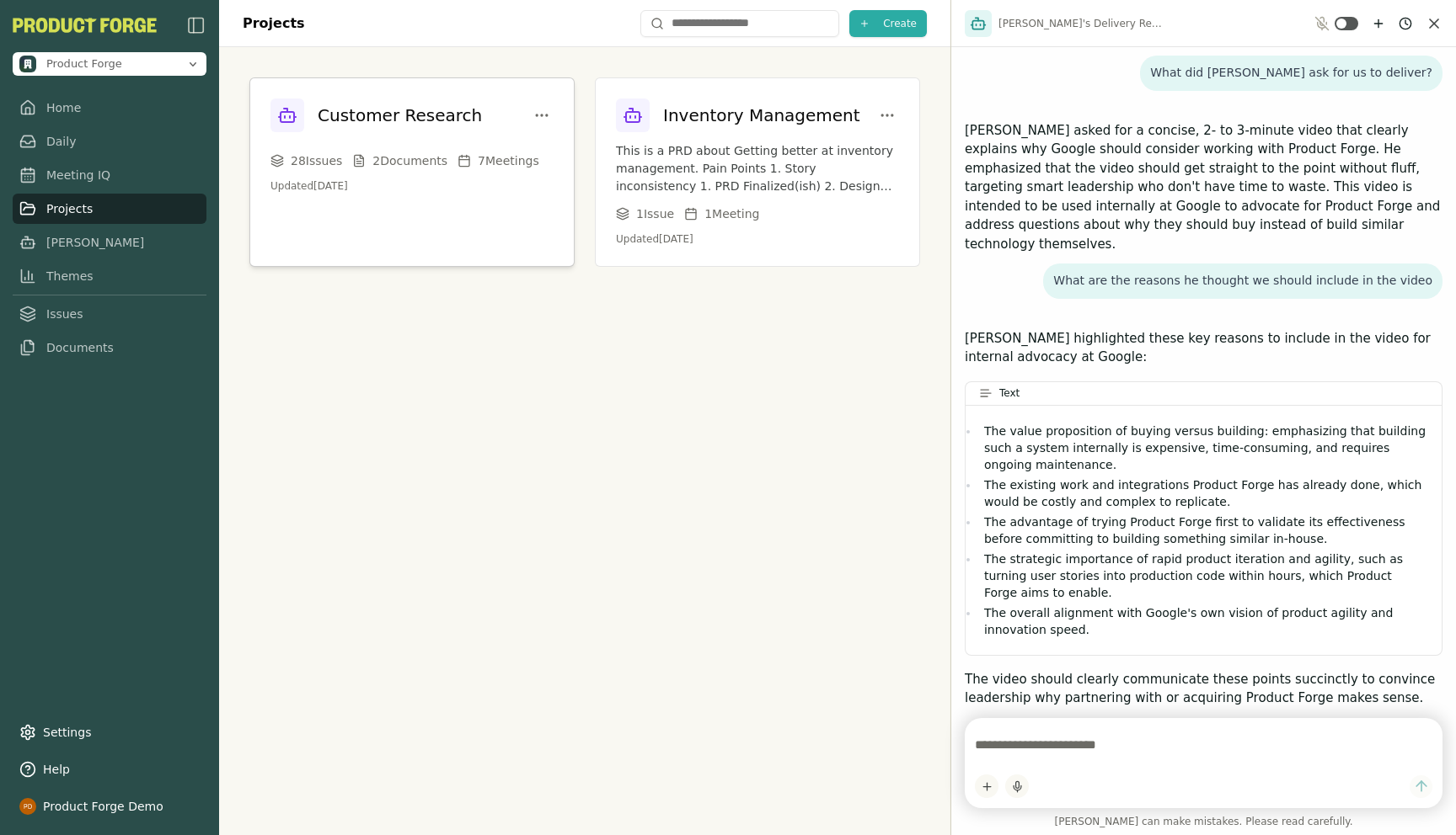
click at [436, 202] on div "Customer Research 28 Issue s 2 Document s 7 Meeting s Updated [DATE]" at bounding box center [412, 146] width 324 height 134
